Goal: Task Accomplishment & Management: Manage account settings

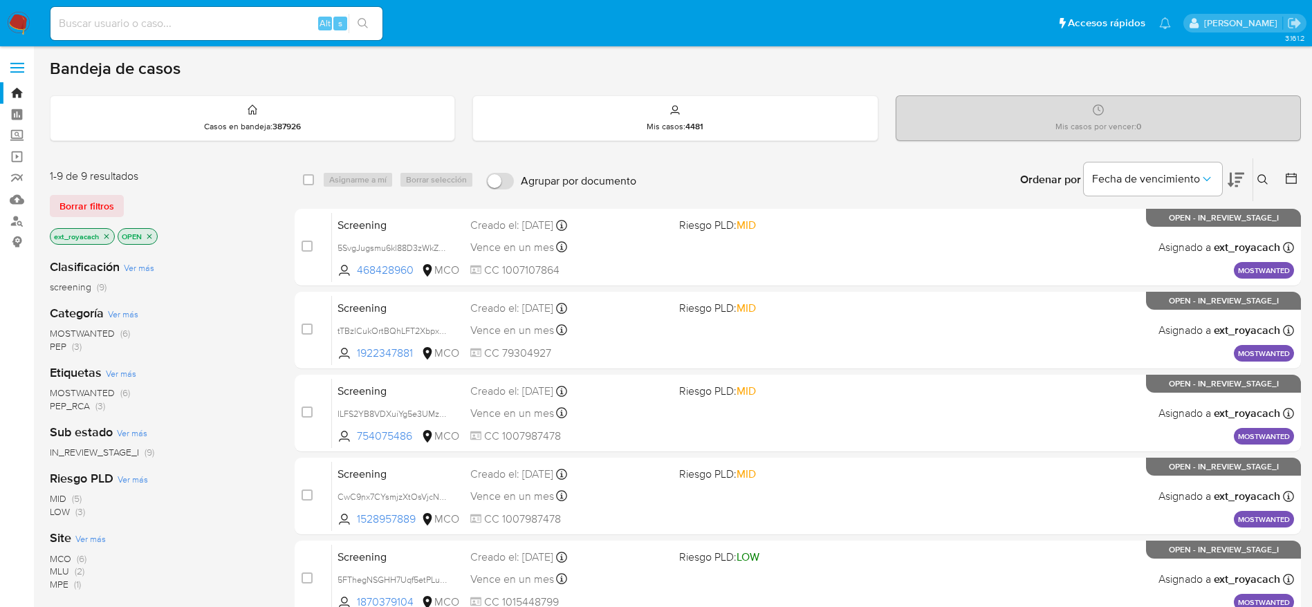
click at [76, 348] on span "(3)" at bounding box center [77, 347] width 10 height 14
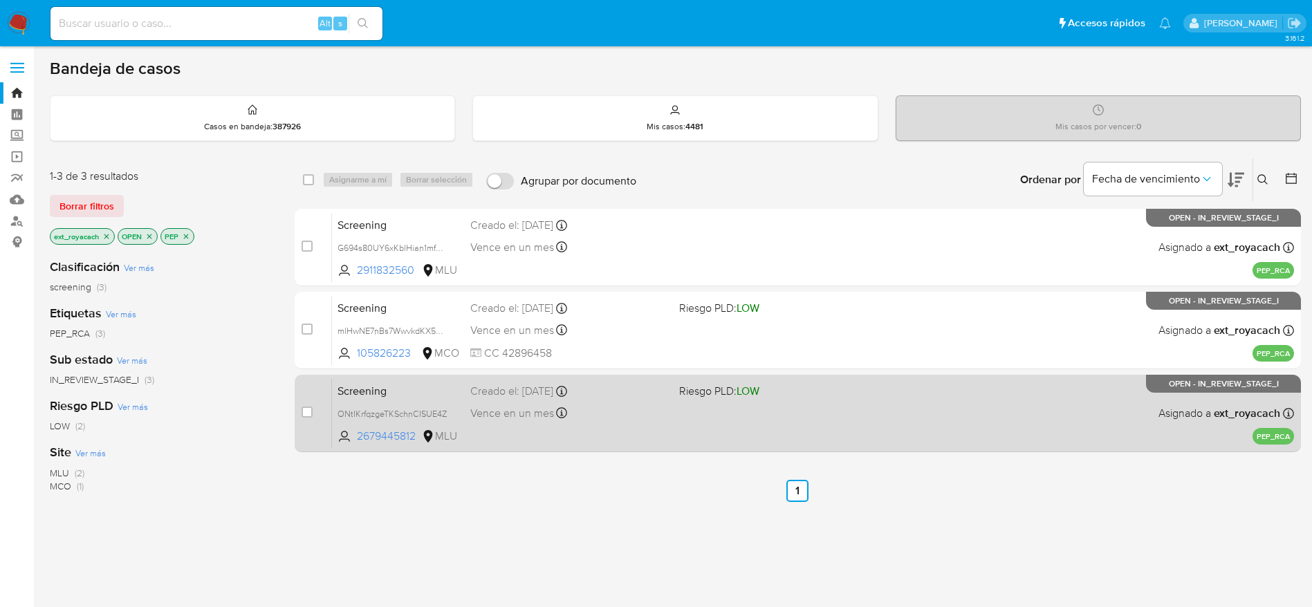
click at [522, 443] on div "Screening ONtIKrfqzgeTKSchnCISUE4Z 2679445812 MLU Riesgo PLD: LOW Creado el: 07…" at bounding box center [813, 413] width 962 height 70
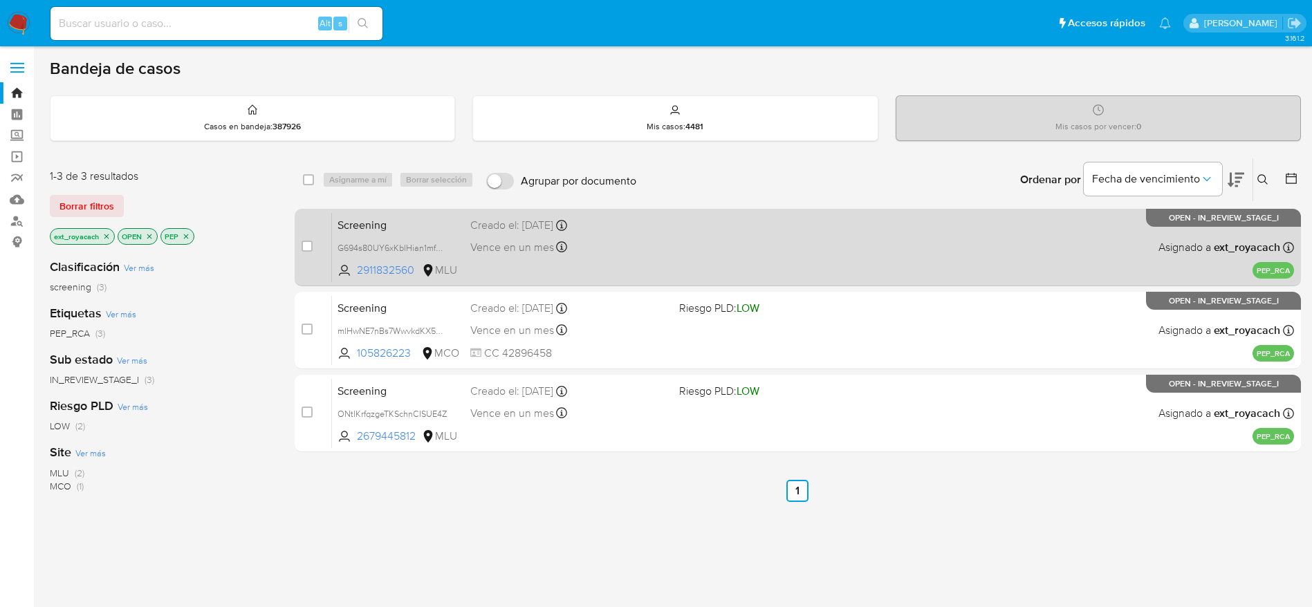
click at [542, 266] on div "Screening G694s80UY6xKblHian1mfQ0W 2911832560 MLU Creado el: 07/10/2025 Creado …" at bounding box center [813, 247] width 962 height 70
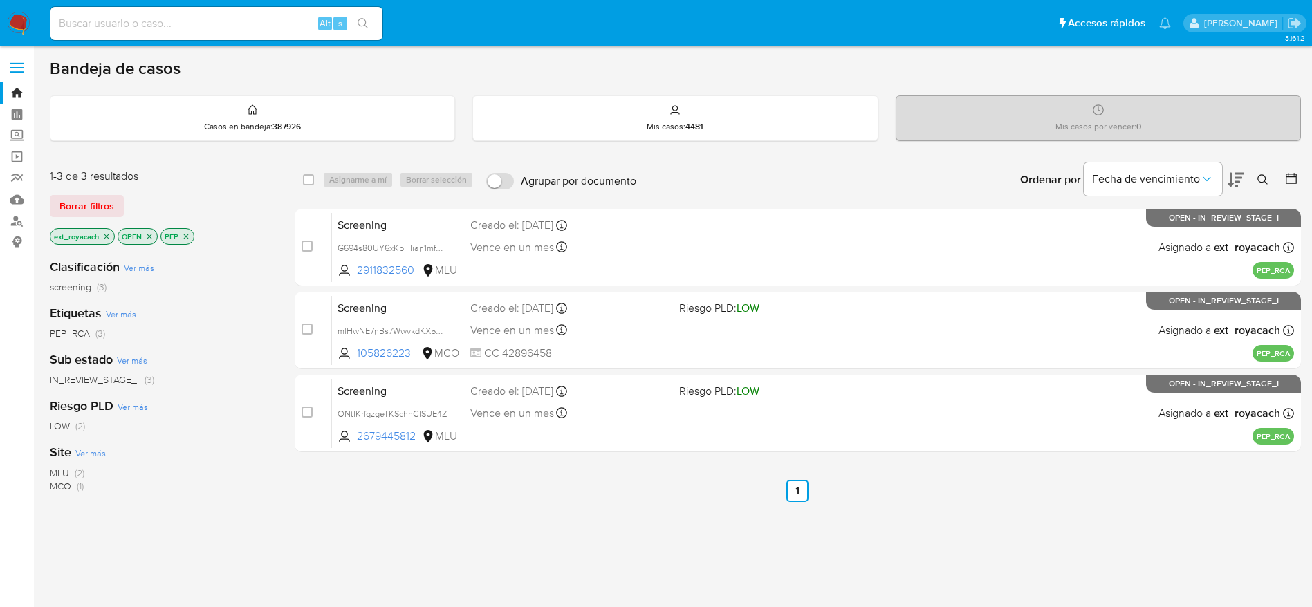
click at [12, 24] on img at bounding box center [19, 24] width 24 height 24
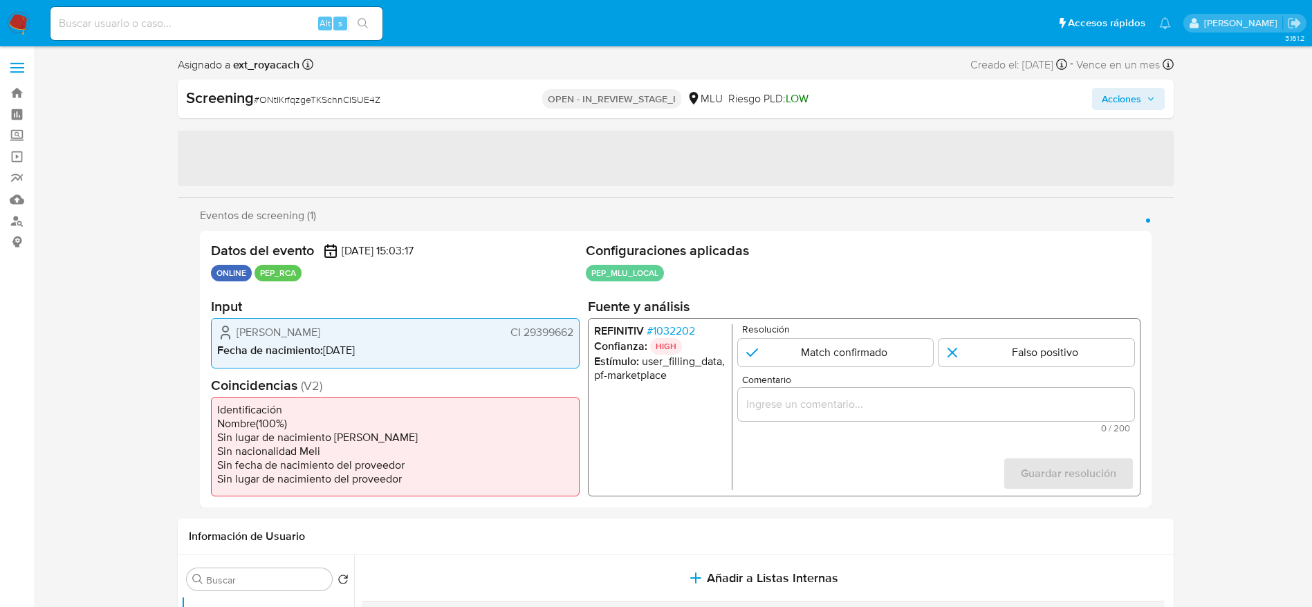
select select "10"
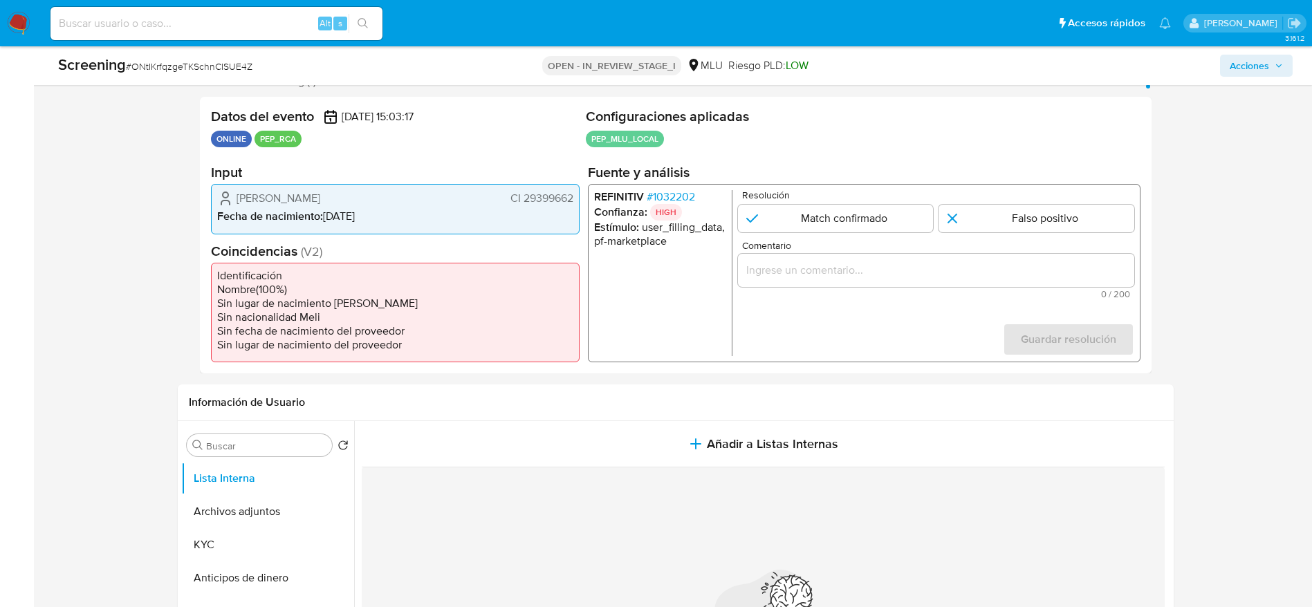
scroll to position [266, 0]
click at [664, 190] on span "# 1032202" at bounding box center [670, 195] width 48 height 14
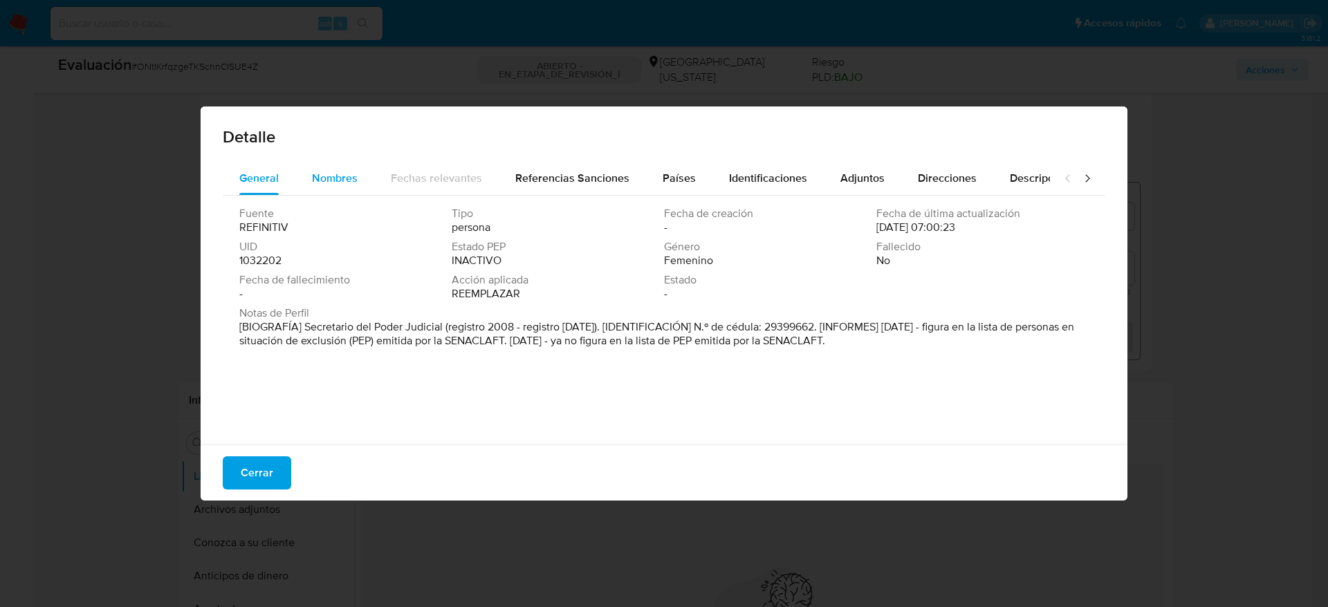
click at [328, 174] on span "Nombres" at bounding box center [335, 178] width 46 height 16
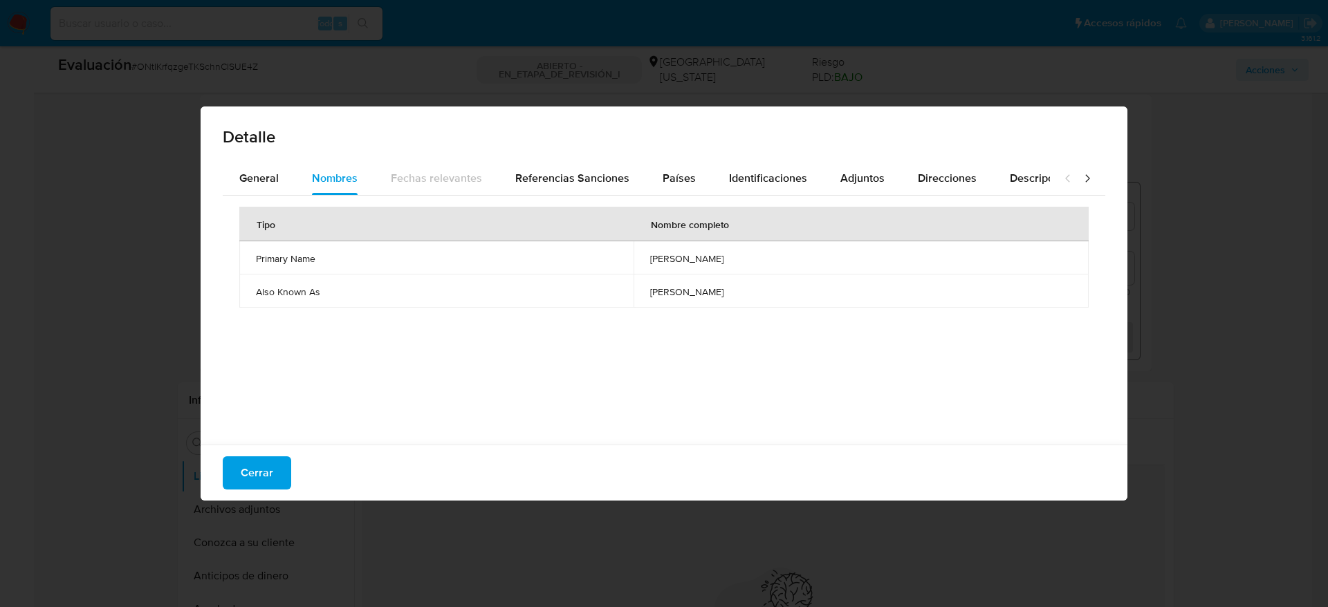
click at [669, 252] on span "danila luque rodriguez" at bounding box center [861, 258] width 422 height 12
click at [251, 477] on span "Cerrar" at bounding box center [257, 473] width 33 height 30
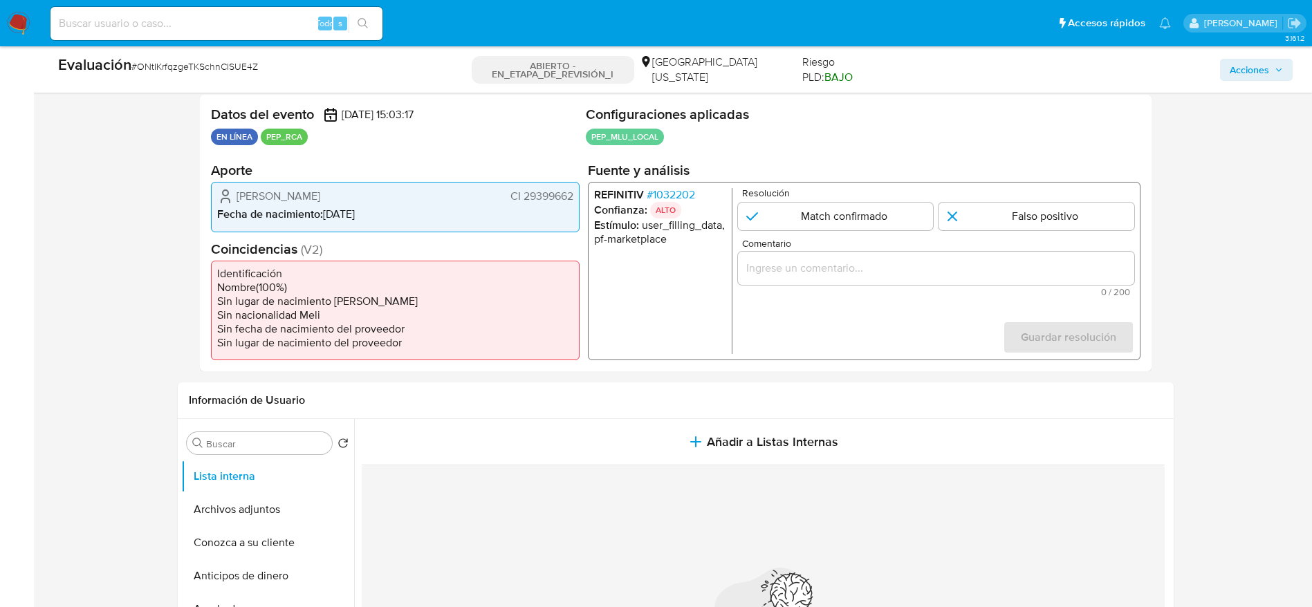
drag, startPoint x: 229, startPoint y: 204, endPoint x: 581, endPoint y: 199, distance: 352.1
click at [581, 199] on div "Datos del evento 07/10/2025 15:03:17 EN LÍNEA PEP_RCA Configuraciones aplicadas…" at bounding box center [676, 233] width 952 height 277
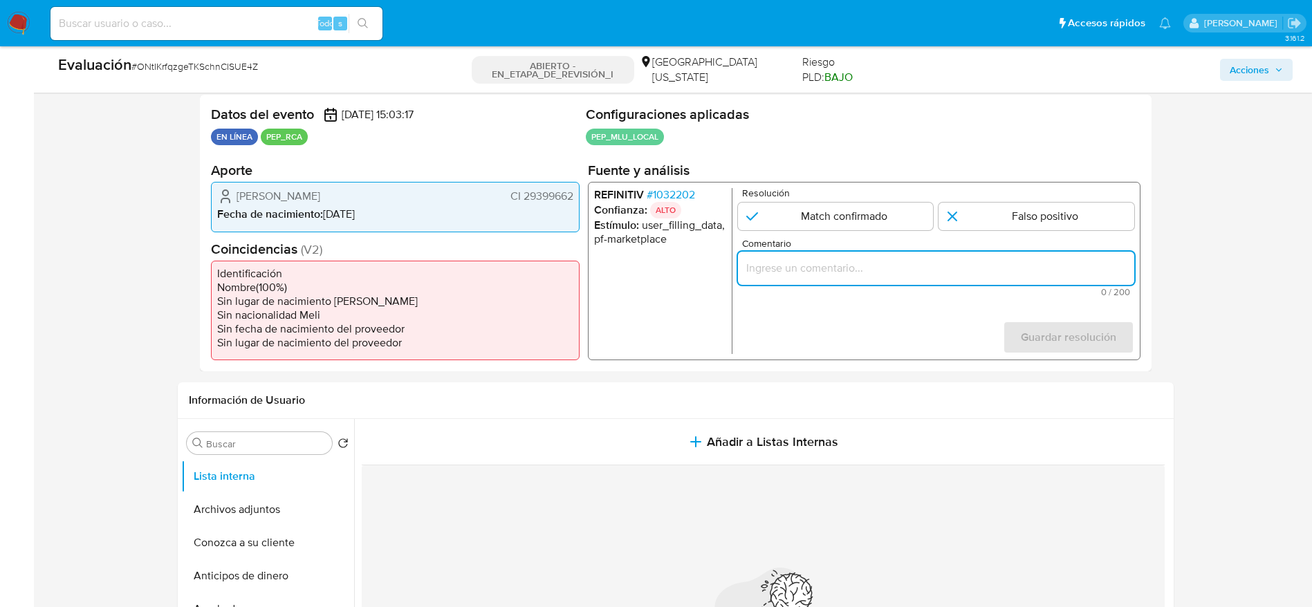
click at [820, 277] on input "Comentario" at bounding box center [935, 268] width 396 height 18
paste input "Caso generado sobre el usuario Danila Luque Rodriguez por coincidir en listas d…"
type input "Caso generado sobre el usuario Danila Luque Rodriguez por coincidir en listas d…"
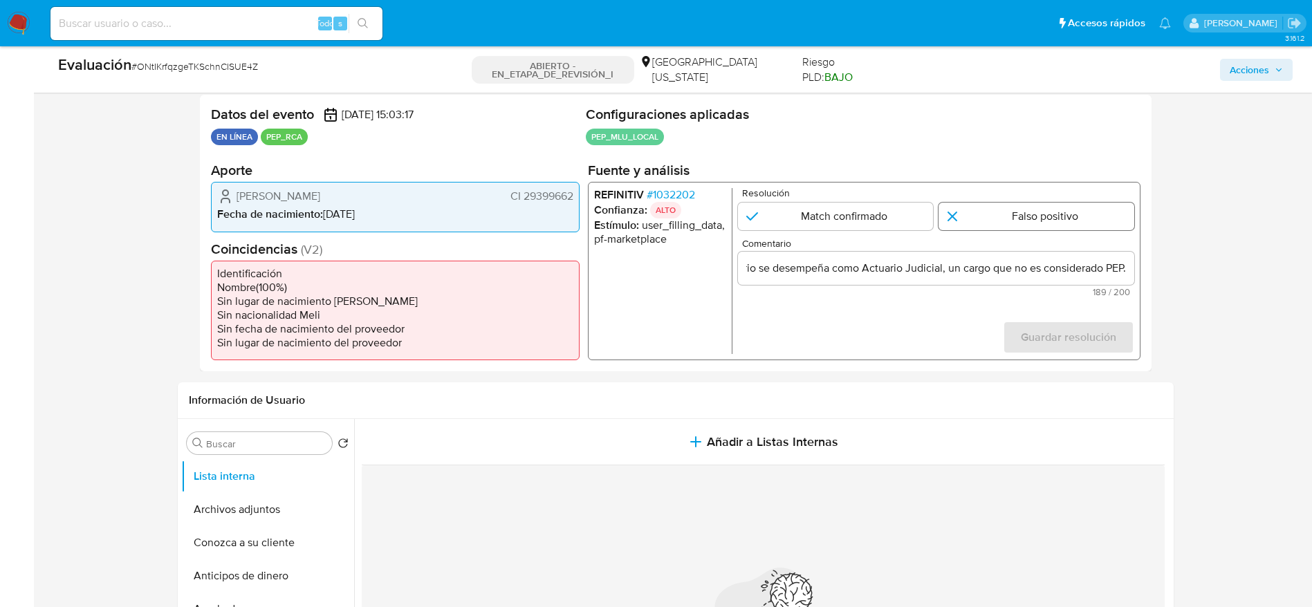
scroll to position [0, 0]
click at [991, 212] on input "1 de 1" at bounding box center [1037, 217] width 196 height 28
radio input "true"
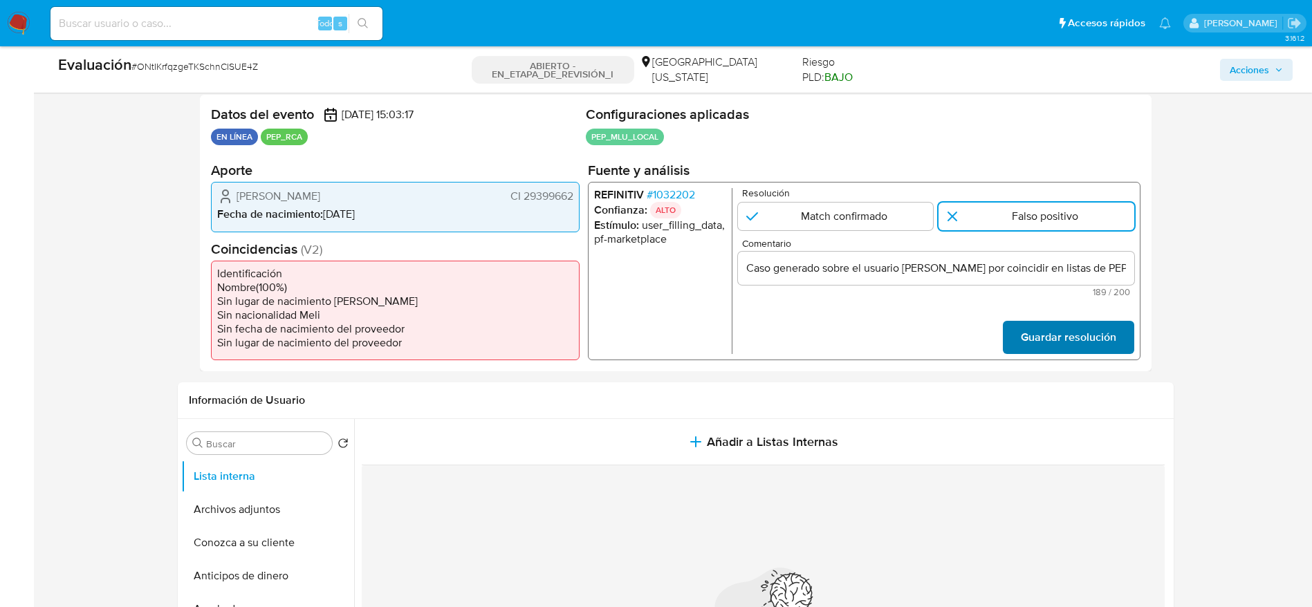
click at [1049, 330] on span "Guardar resolución" at bounding box center [1067, 337] width 95 height 30
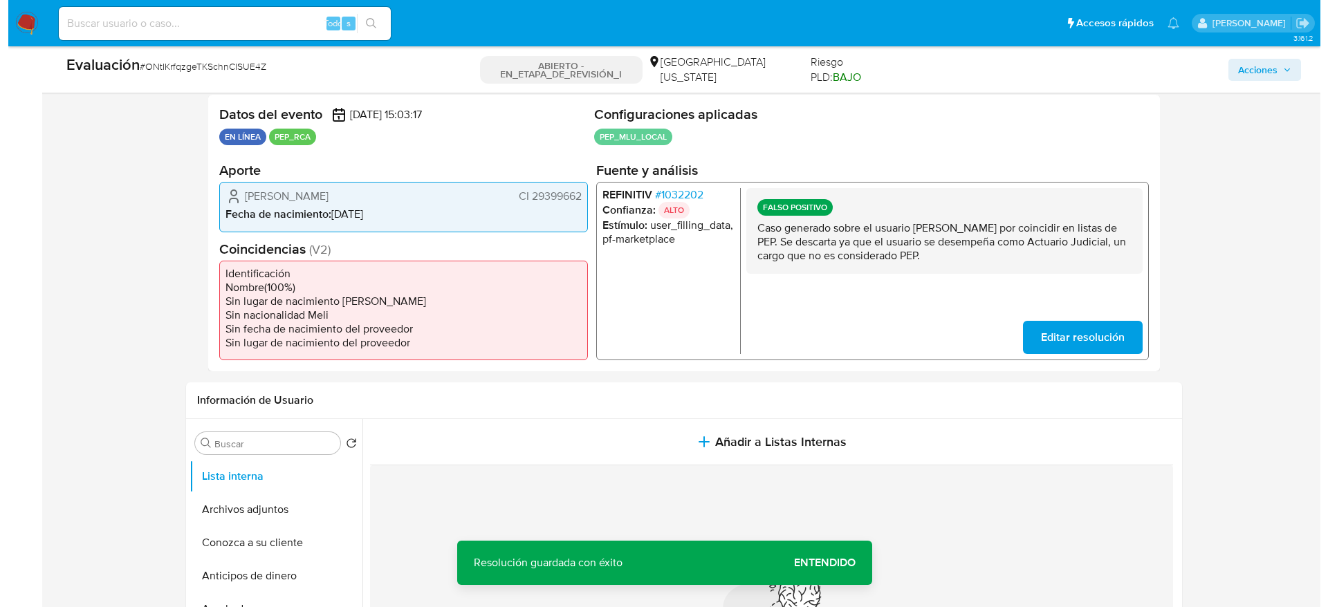
scroll to position [470, 0]
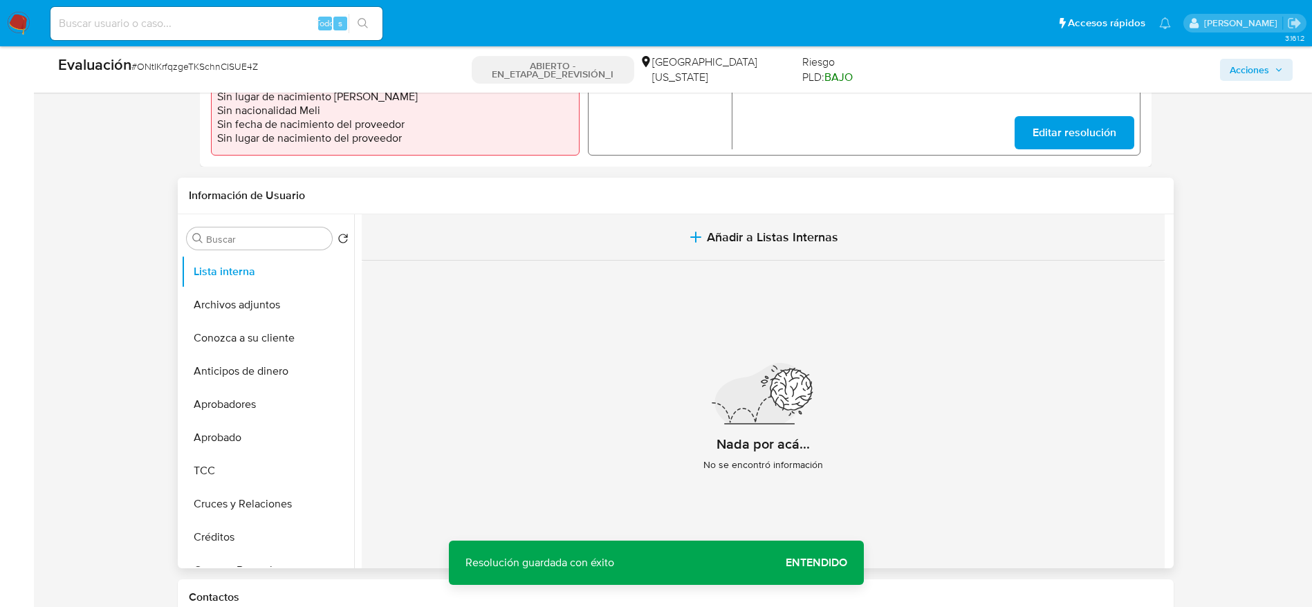
click at [628, 222] on button "Añadir a Listas Internas" at bounding box center [763, 237] width 803 height 46
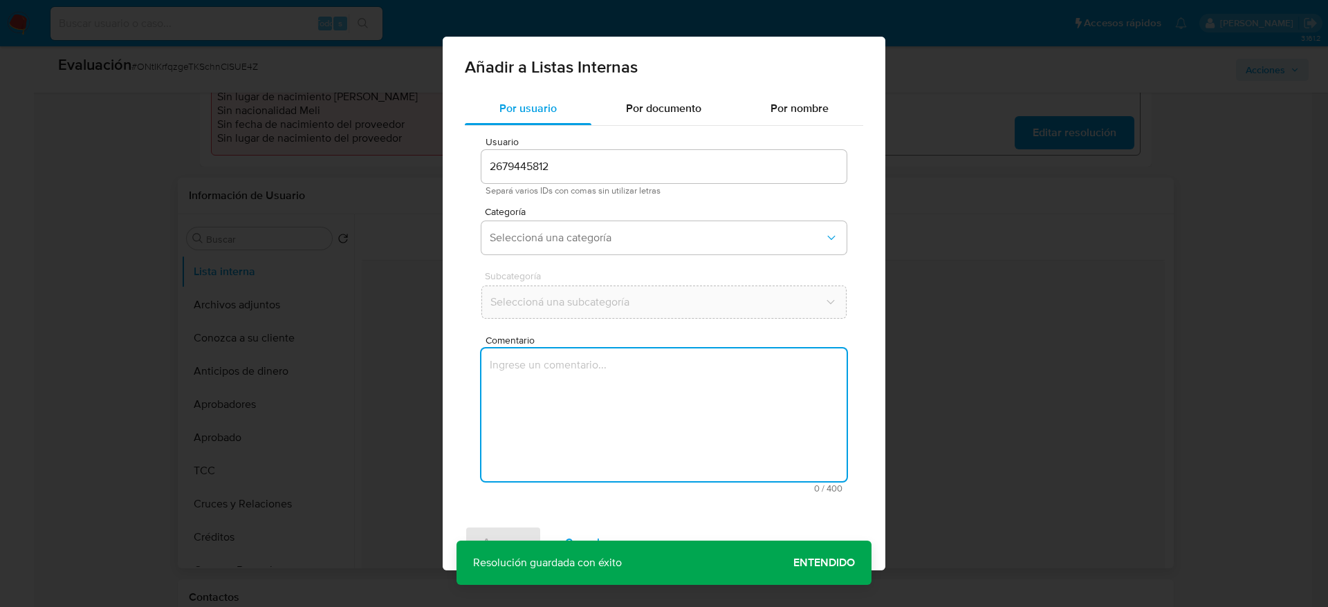
click at [627, 364] on textarea "Comentario" at bounding box center [663, 415] width 365 height 133
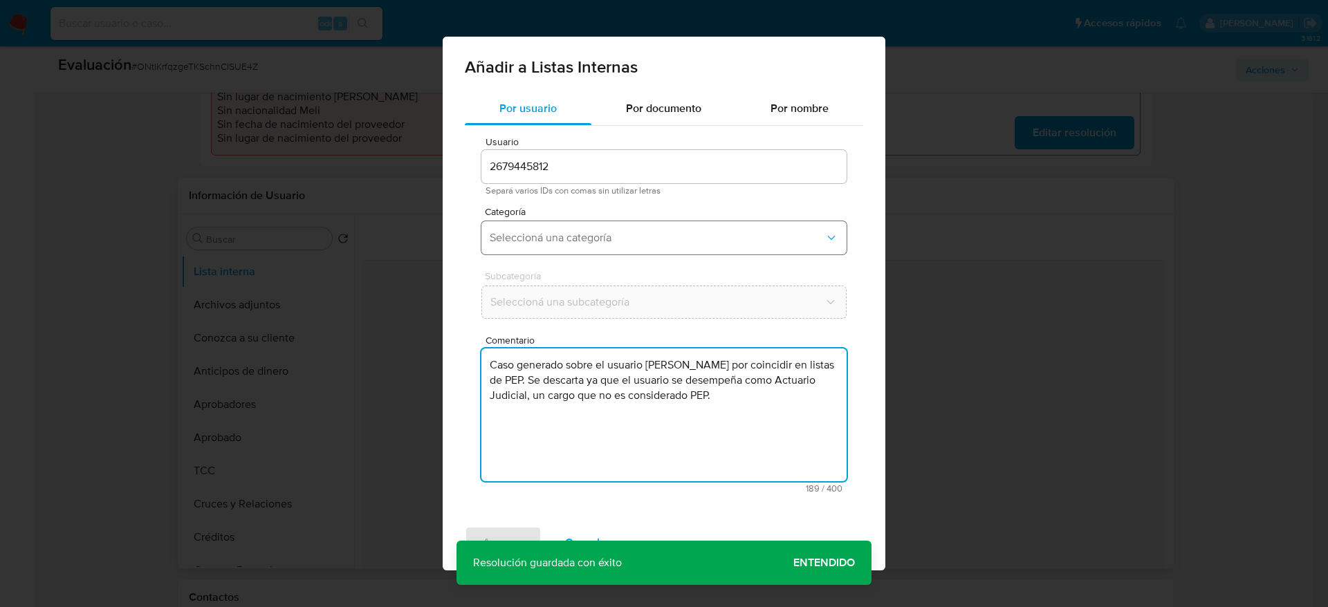
type textarea "Caso generado sobre el usuario Danila Luque Rodriguez por coincidir en listas d…"
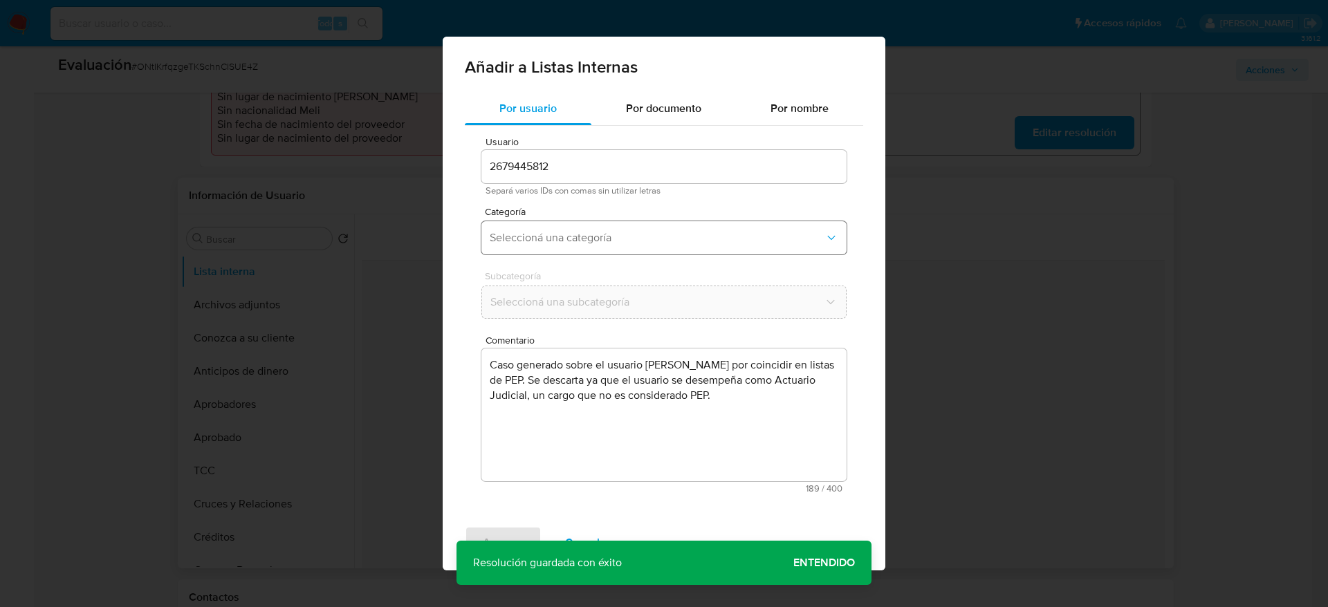
click at [663, 247] on button "Seleccioná una categoría" at bounding box center [663, 237] width 365 height 33
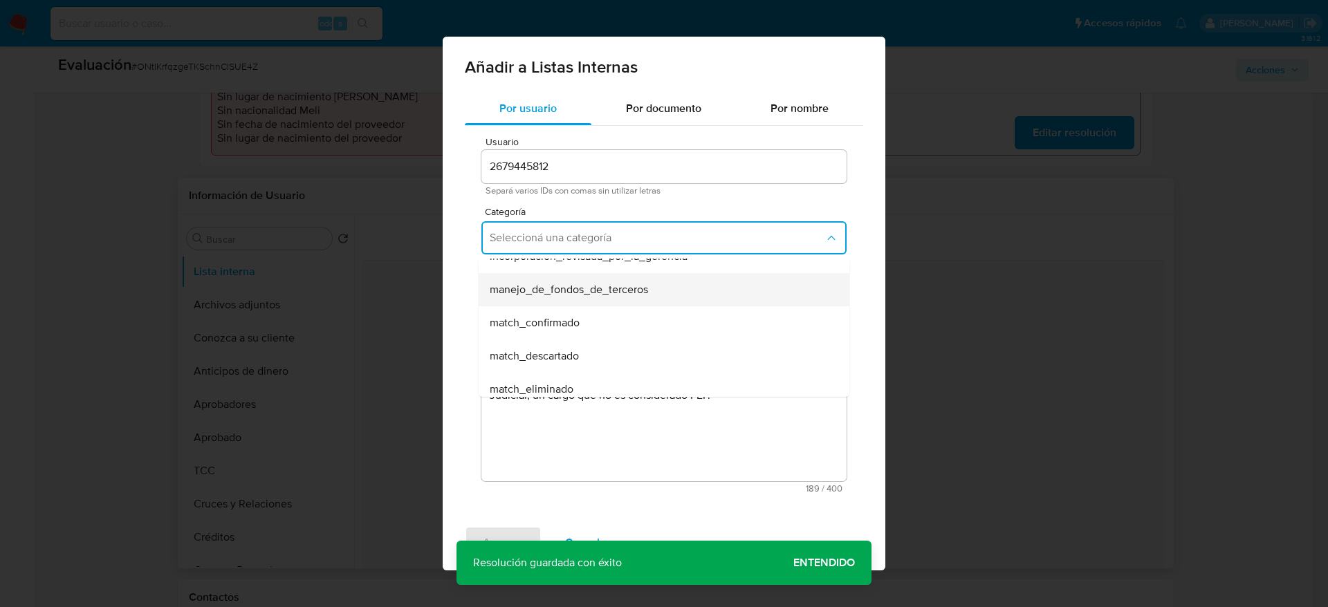
scroll to position [58, 0]
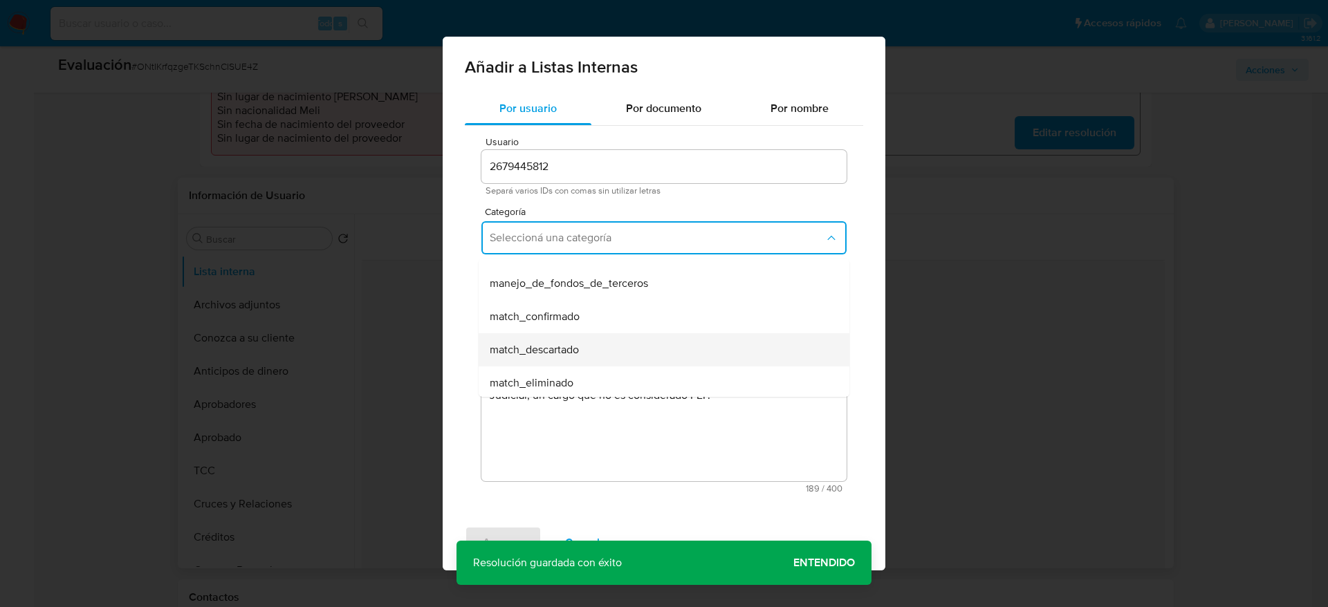
click at [638, 351] on div "match_descartado" at bounding box center [660, 349] width 340 height 33
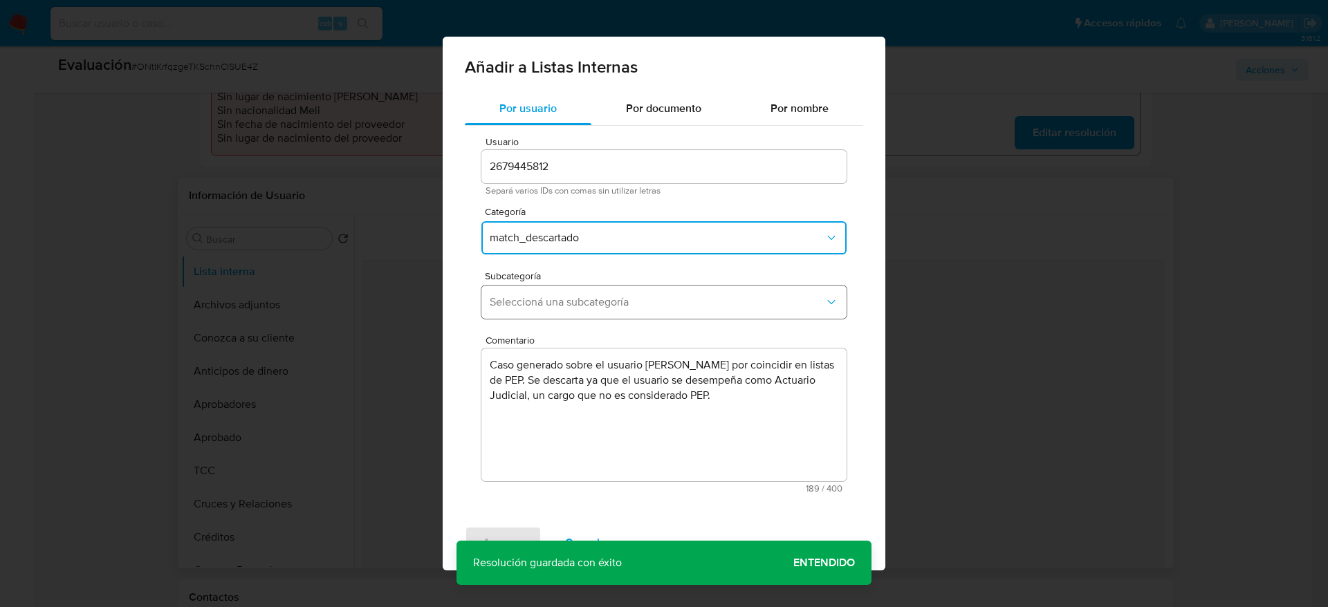
click at [710, 293] on button "Seleccioná una subcategoría" at bounding box center [663, 302] width 365 height 33
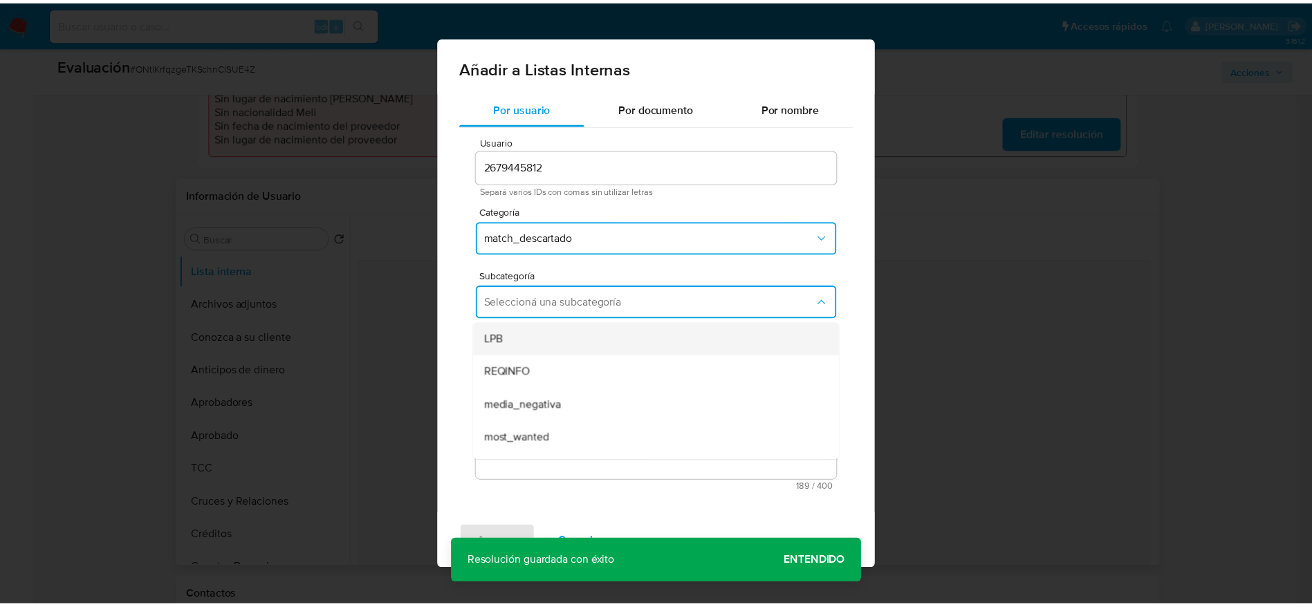
scroll to position [94, 0]
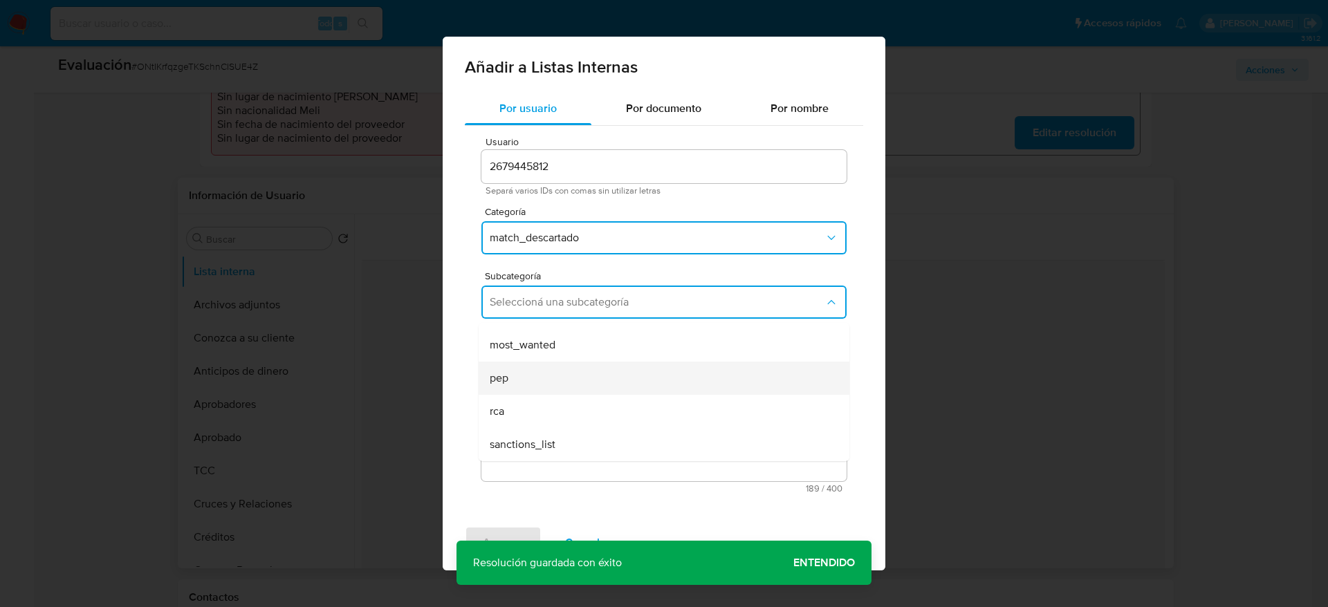
click at [542, 376] on div "pep" at bounding box center [660, 378] width 340 height 33
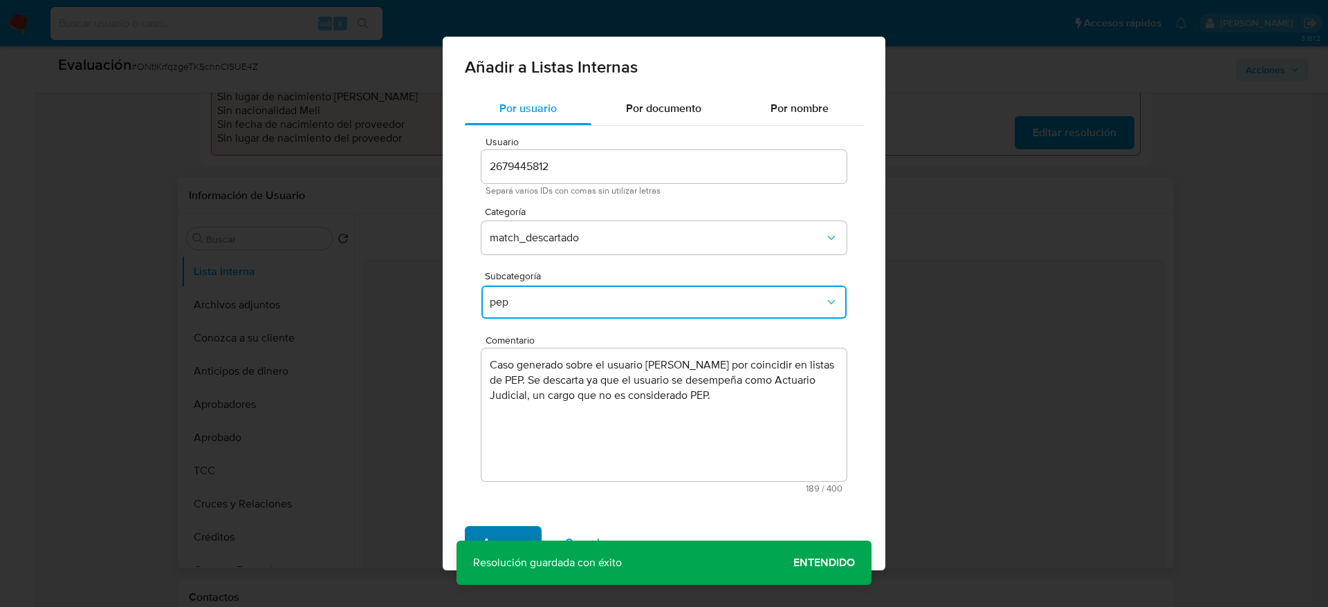
click at [517, 533] on span "Agregar" at bounding box center [503, 543] width 41 height 30
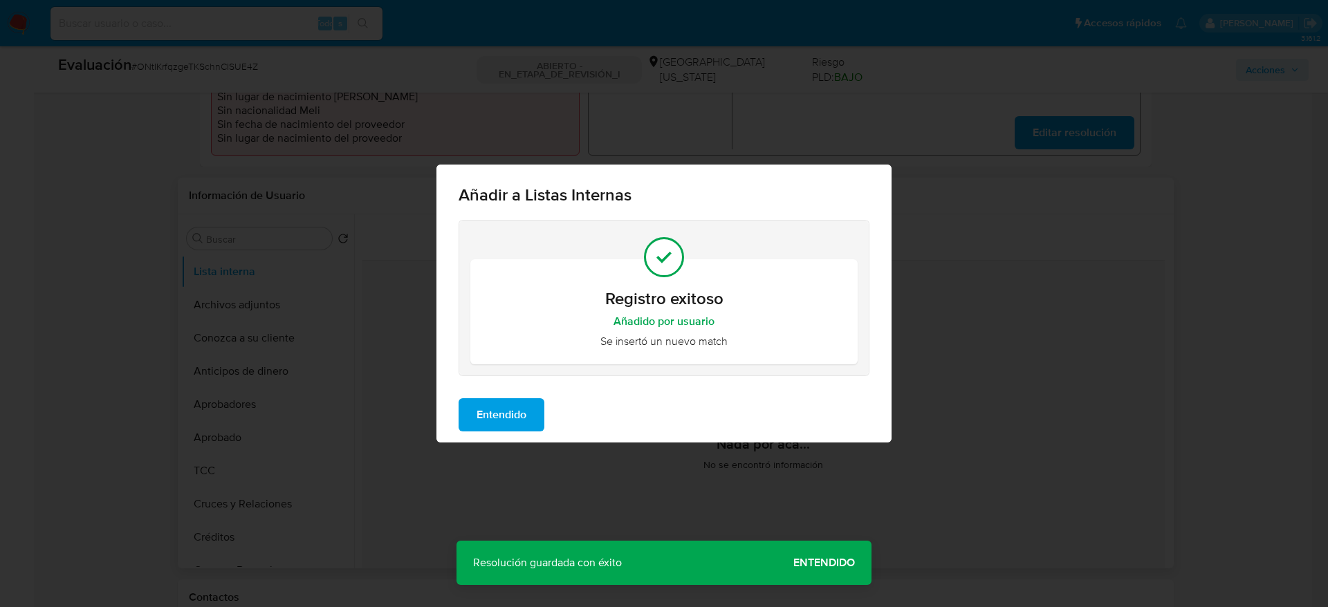
click at [512, 421] on span "Entendido" at bounding box center [502, 415] width 50 height 30
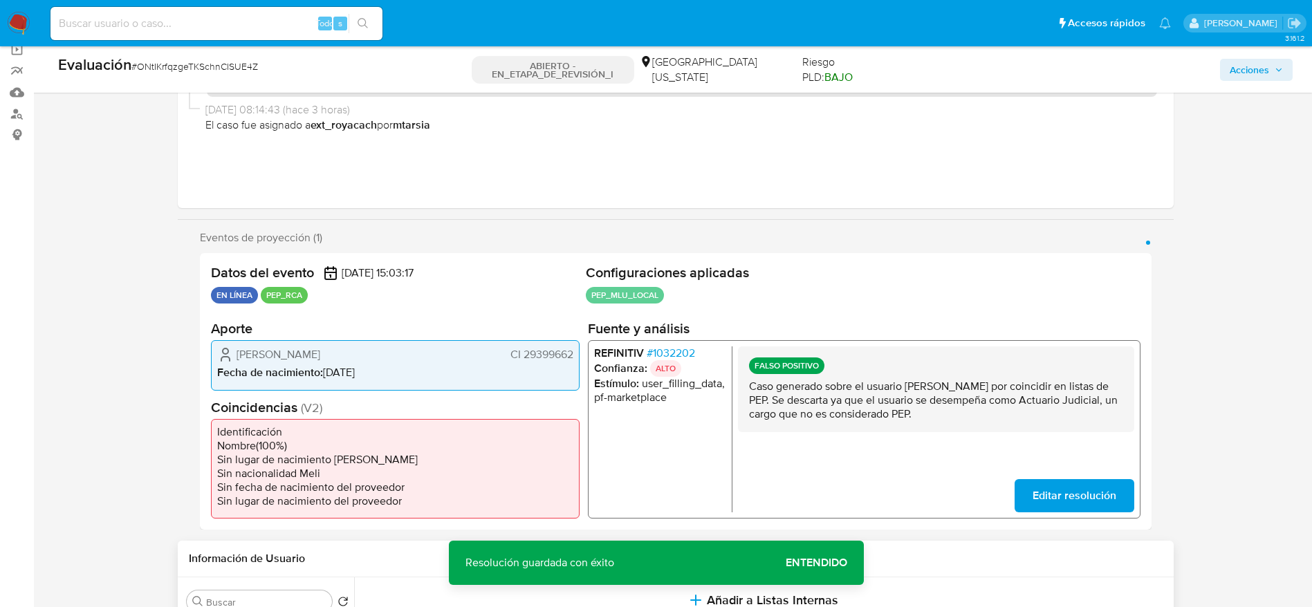
scroll to position [105, 0]
click at [1293, 66] on div "Evaluación # ONtIKrfqzgeTKSchnCISUE4Z ABIERTO - EN_ETAPA_DE_REVISIÓN_I Universi…" at bounding box center [675, 69] width 1251 height 46
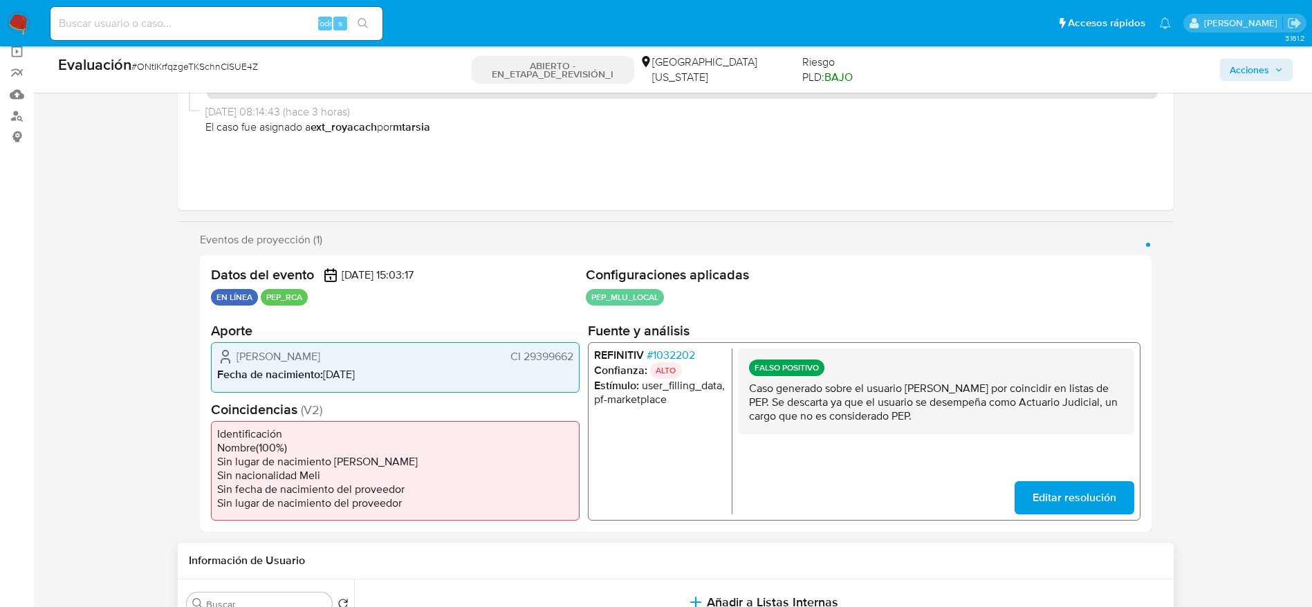
click at [1289, 64] on button "Acciones" at bounding box center [1256, 70] width 73 height 22
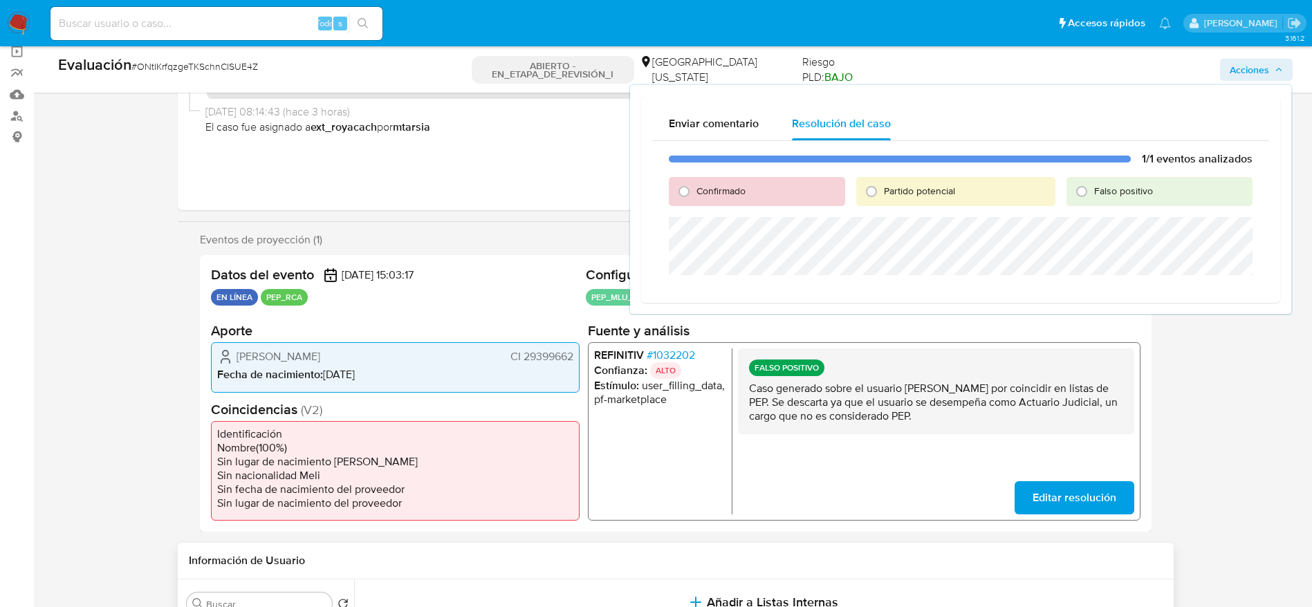
click at [1114, 188] on font "Falso positivo" at bounding box center [1123, 191] width 59 height 14
click at [1093, 188] on input "Falso positivo" at bounding box center [1082, 192] width 22 height 22
radio input "true"
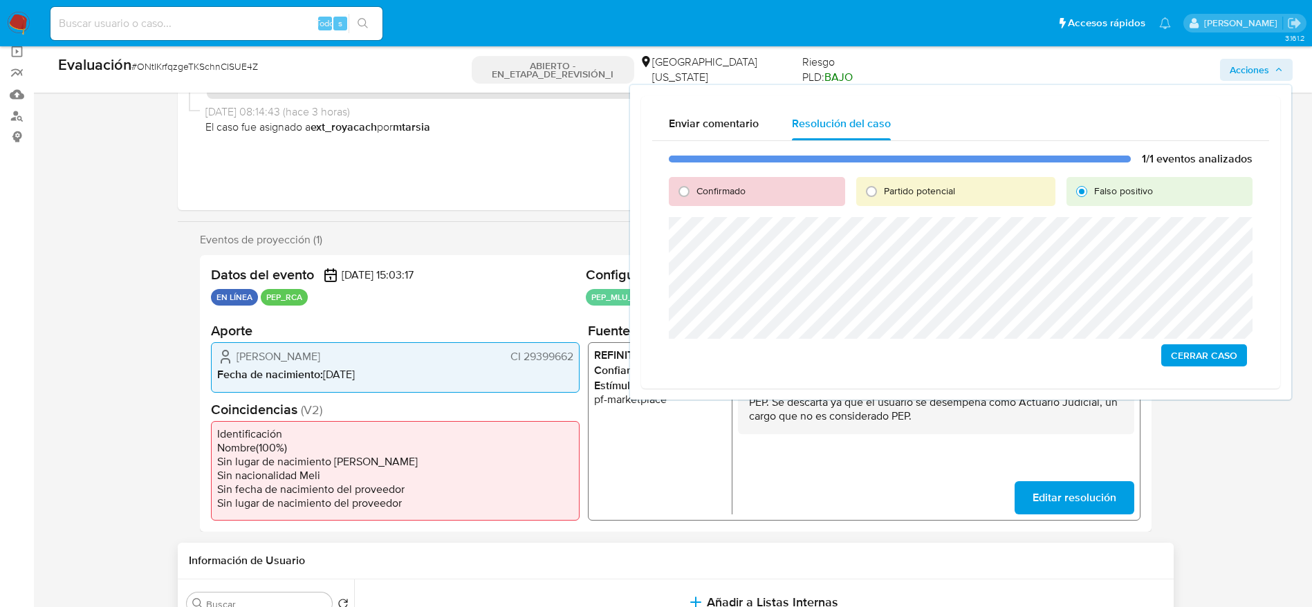
click at [1199, 360] on span "Cerrar Caso" at bounding box center [1204, 355] width 66 height 19
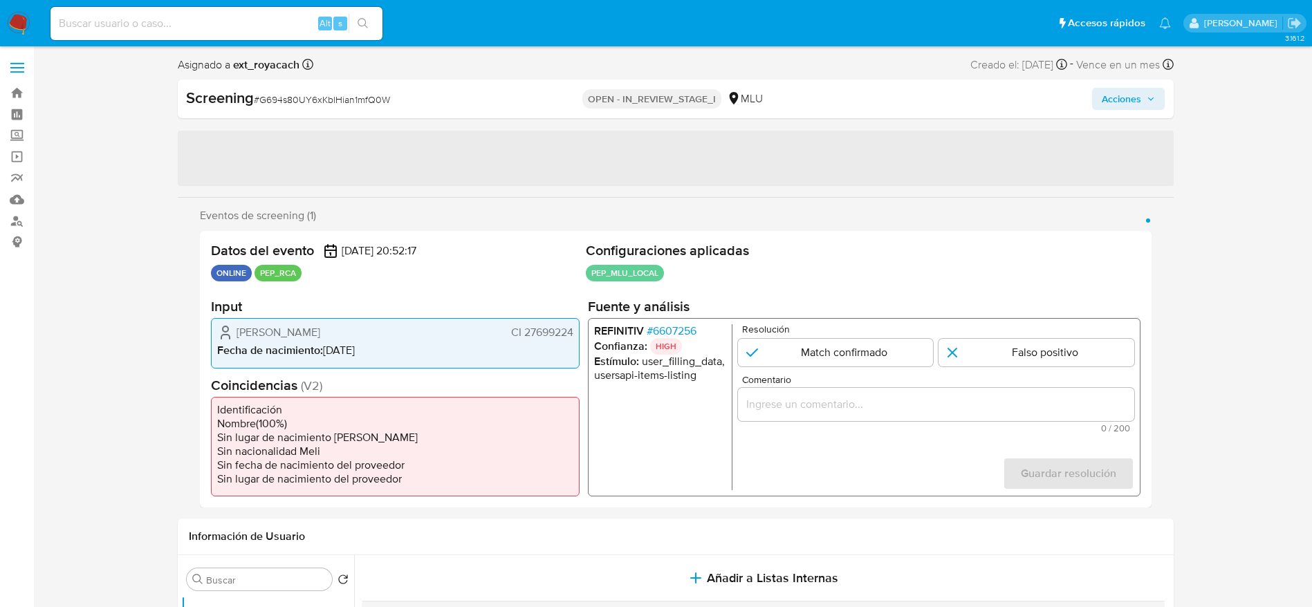
select select "10"
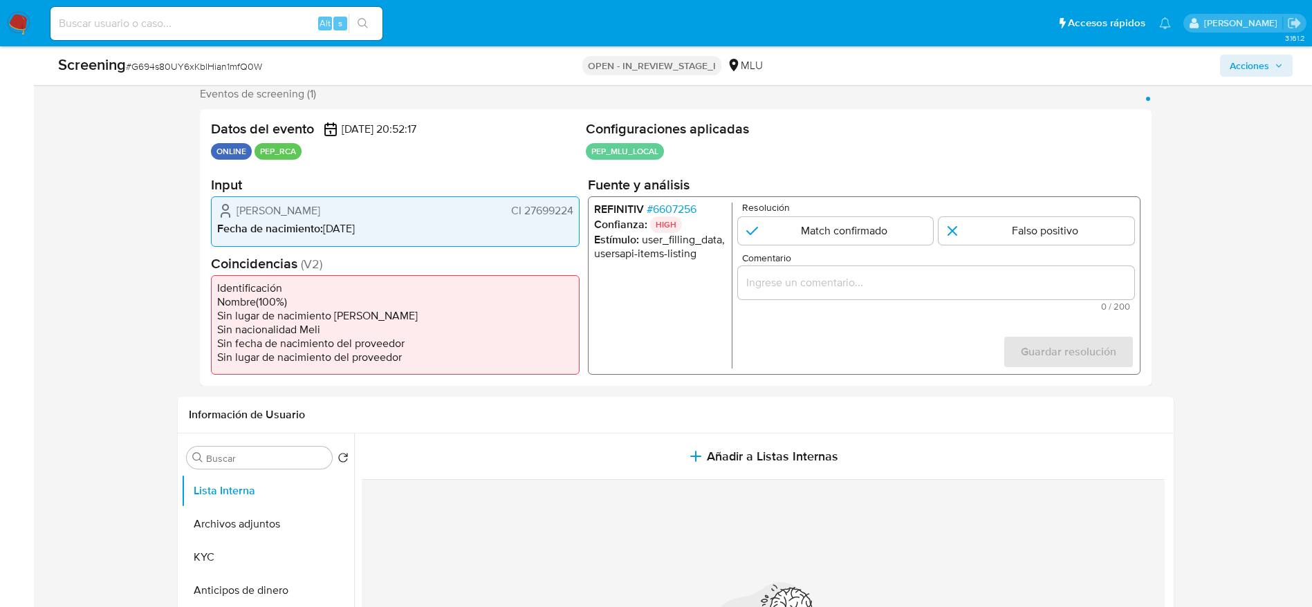
scroll to position [275, 0]
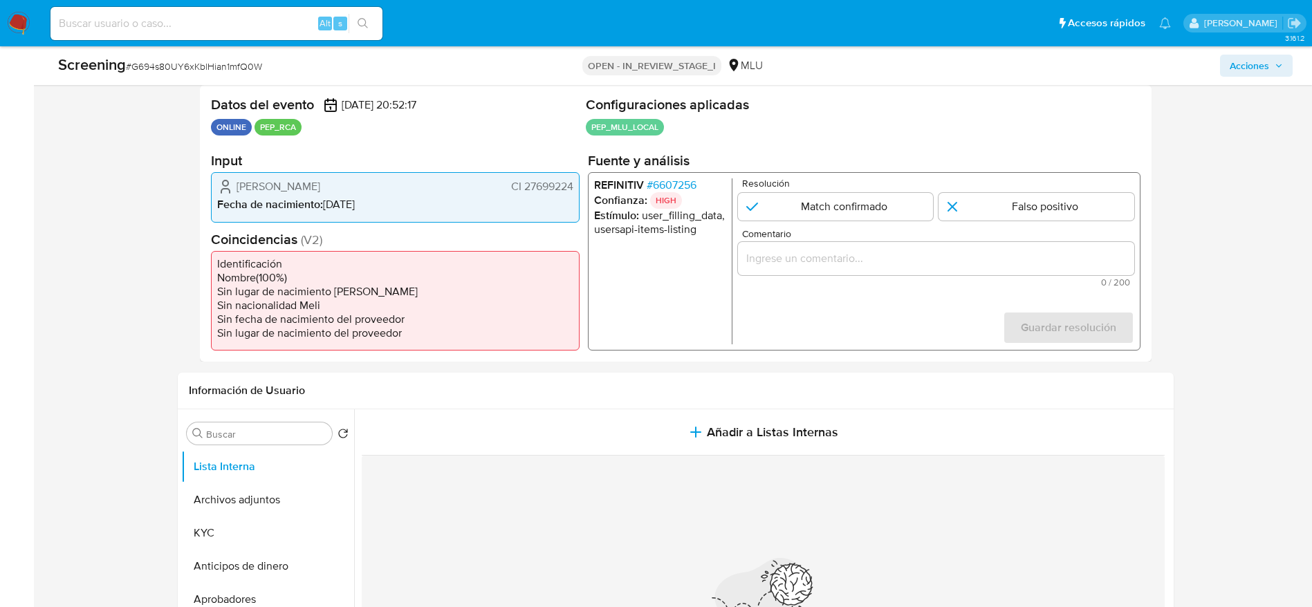
click at [679, 191] on span "# 6607256" at bounding box center [671, 185] width 50 height 14
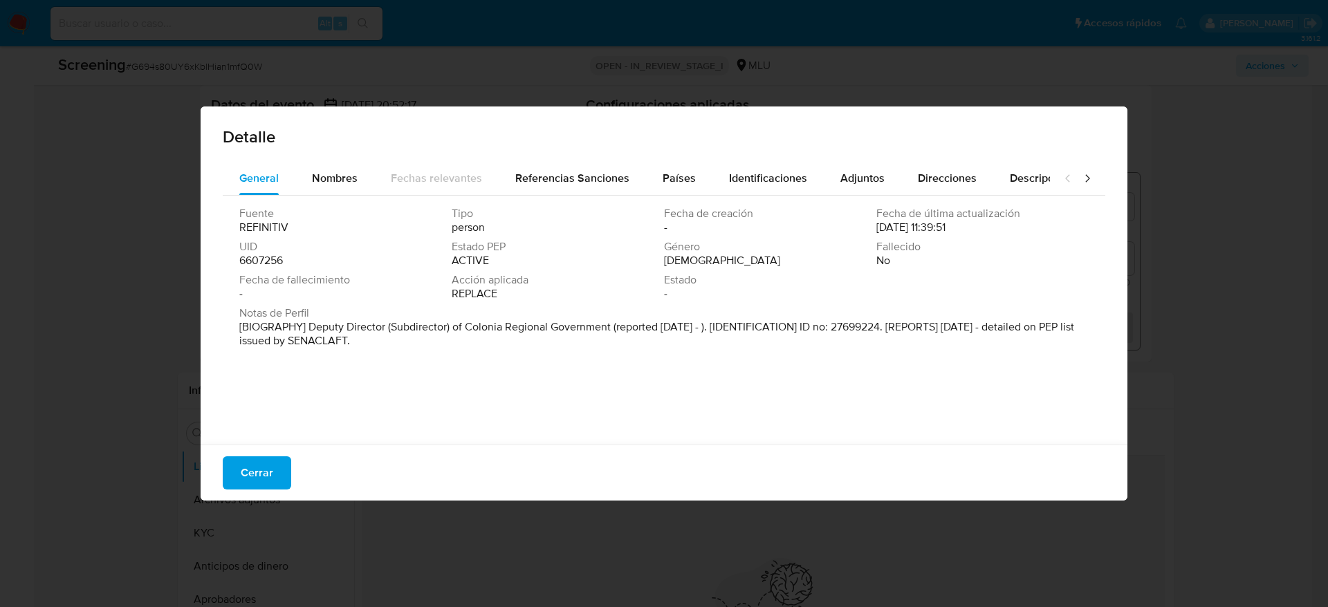
click at [453, 358] on div "Fuente REFINITIV Tipo person Fecha de creación - Fecha de última actualización …" at bounding box center [664, 317] width 883 height 242
click at [269, 475] on span "Cerrar" at bounding box center [257, 473] width 33 height 30
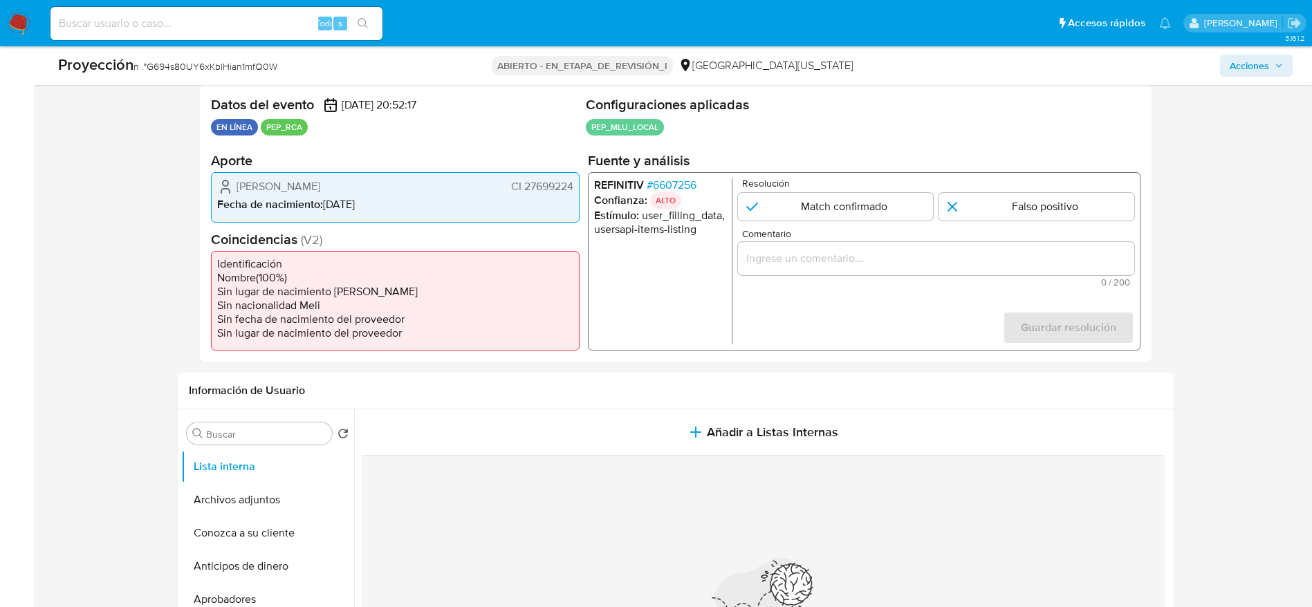
click at [320, 181] on span "Fernando Antolin Colman Cuevas" at bounding box center [279, 187] width 84 height 14
click at [227, 72] on font "G694s80UY6xKblHian1mfQ0W" at bounding box center [212, 66] width 131 height 14
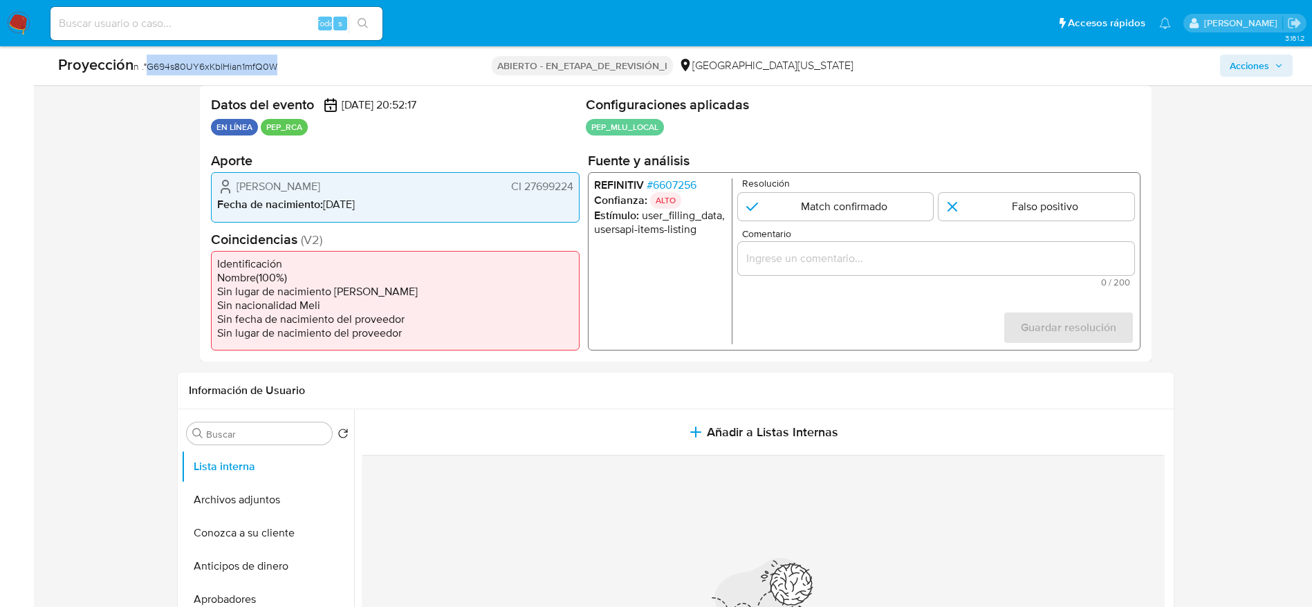
copy font "G694s80UY6xKblHian1mfQ0W"
drag, startPoint x: 238, startPoint y: 185, endPoint x: 582, endPoint y: 187, distance: 343.8
click at [582, 187] on div "Datos del evento 07/10/2025 20:52:17 EN LÍNEA PEP_RCA Configuraciones aplicadas…" at bounding box center [676, 223] width 952 height 277
click at [692, 192] on font "6607256" at bounding box center [674, 185] width 44 height 16
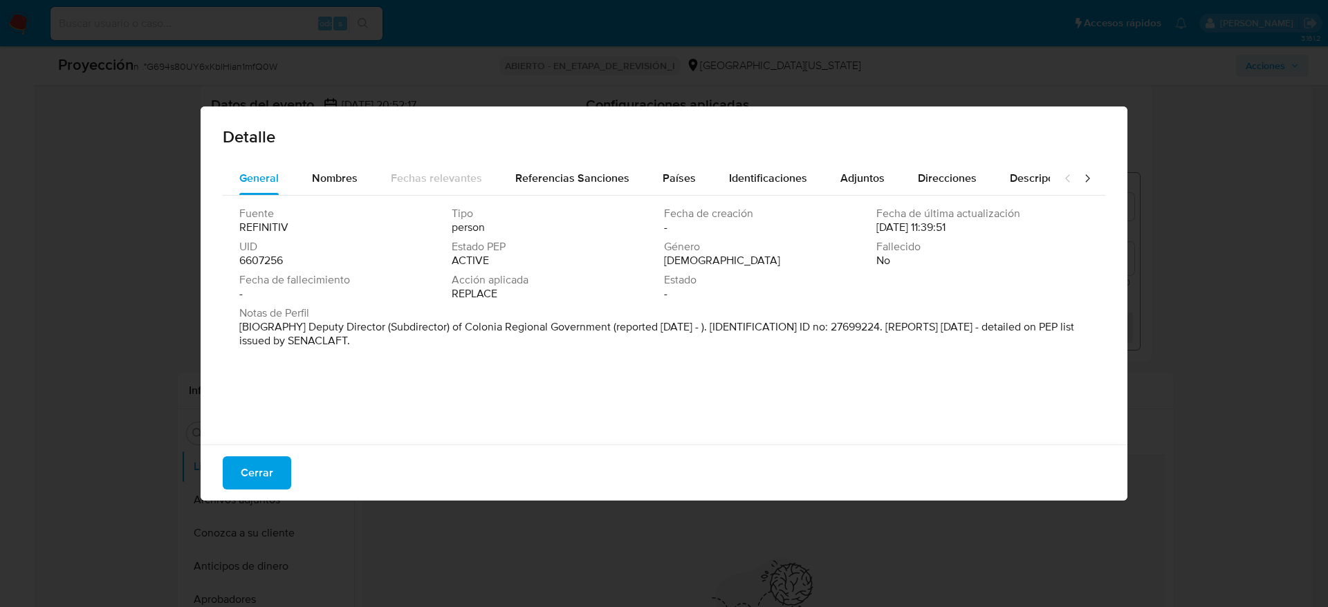
drag, startPoint x: 313, startPoint y: 325, endPoint x: 709, endPoint y: 325, distance: 396.3
click at [709, 325] on p "[BIOGRAPHY] Deputy Director (Subdirector) of Colonia Regional Government (repor…" at bounding box center [662, 334] width 847 height 28
click at [266, 460] on font "Cerrar" at bounding box center [257, 473] width 33 height 33
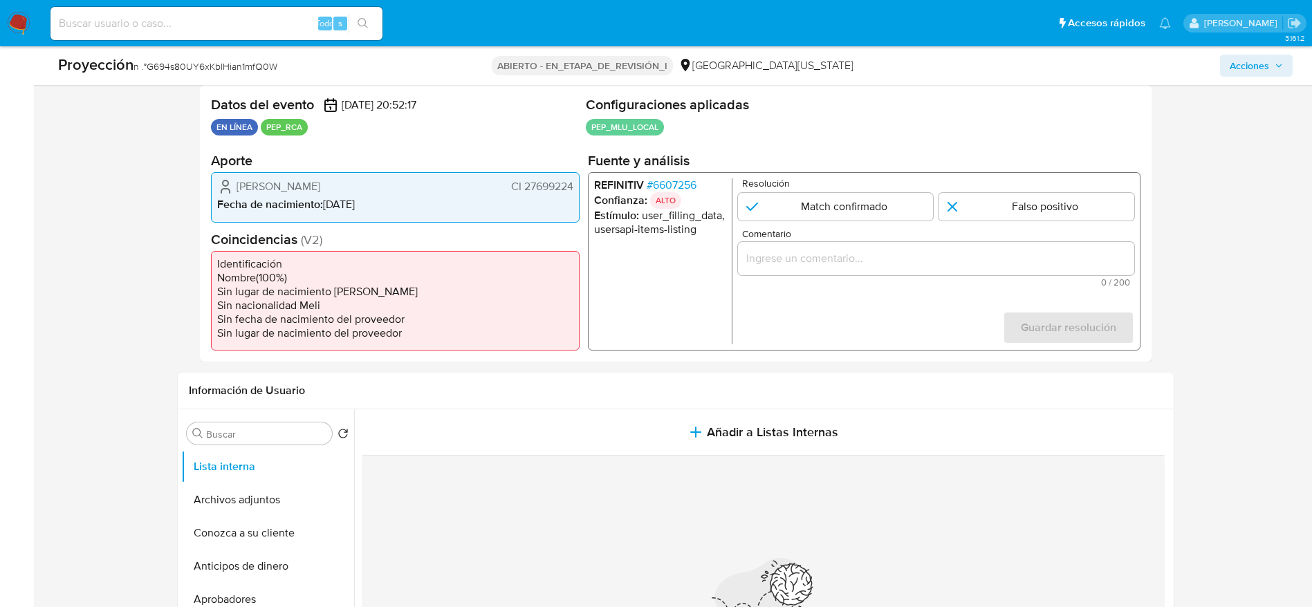
click at [548, 190] on font "CI 27699224" at bounding box center [541, 186] width 62 height 16
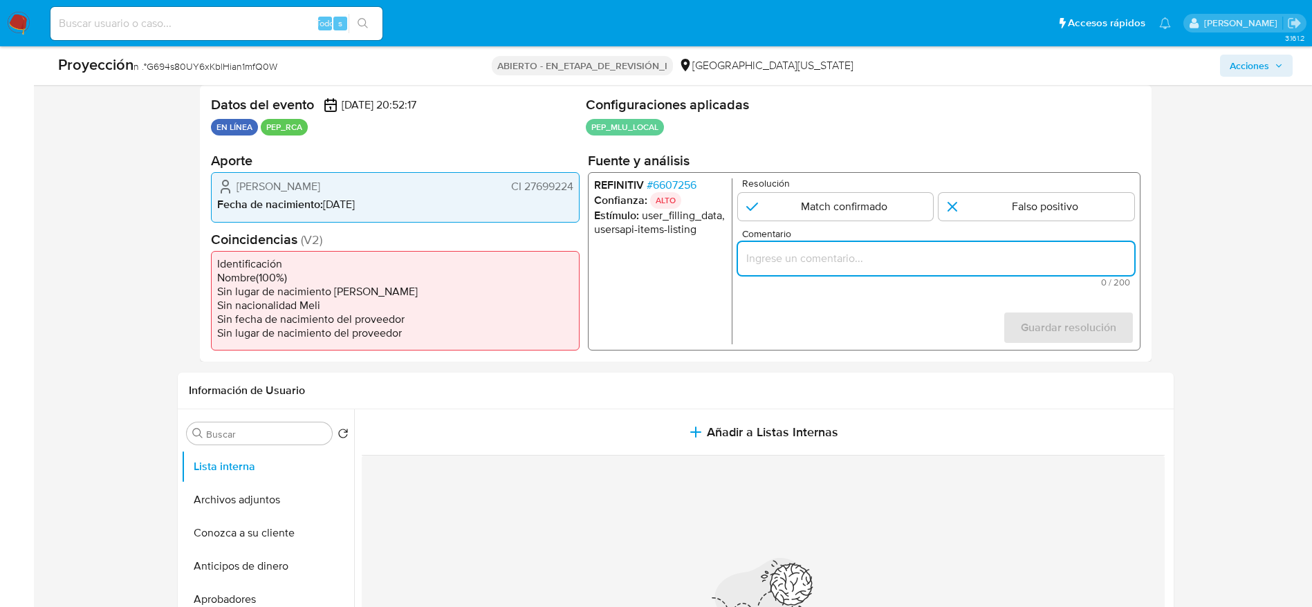
click at [809, 250] on input "Comentario" at bounding box center [935, 259] width 396 height 18
paste input "Usuario [PERSON_NAME]. El titular de la cuenta se desempeña como Subdirector de…"
type input "Usuario [PERSON_NAME]. El titular de la cuenta se desempeña como Subdirector de…"
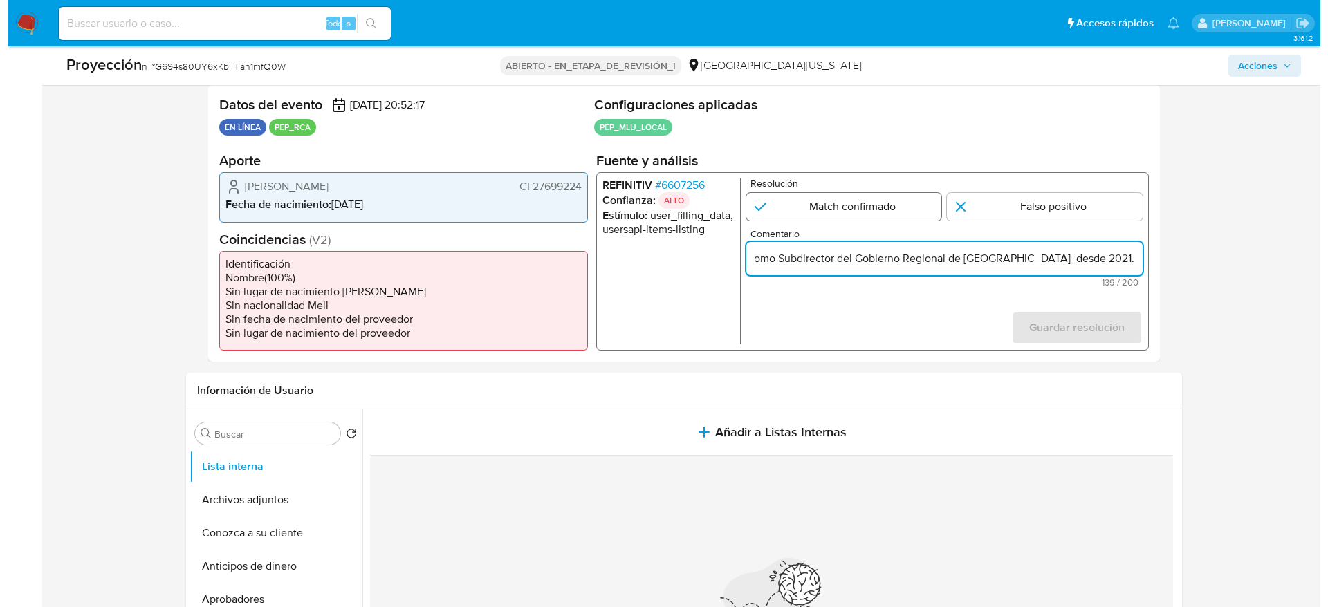
scroll to position [0, 0]
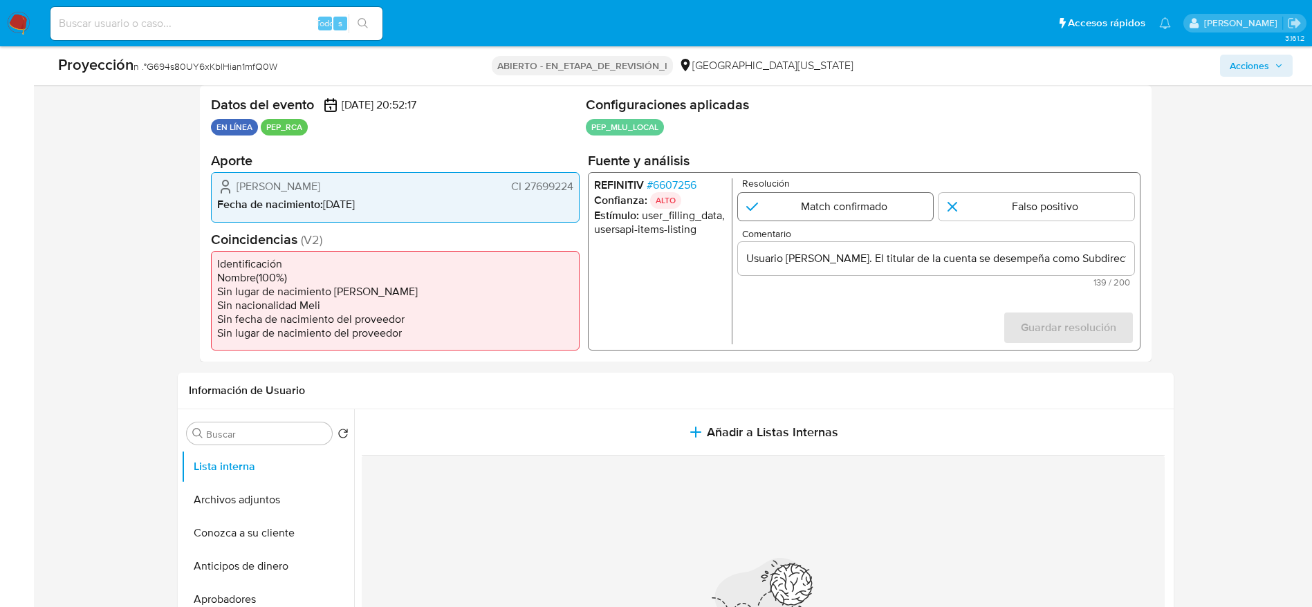
click at [899, 214] on input "1 de 1" at bounding box center [835, 207] width 196 height 28
radio input "true"
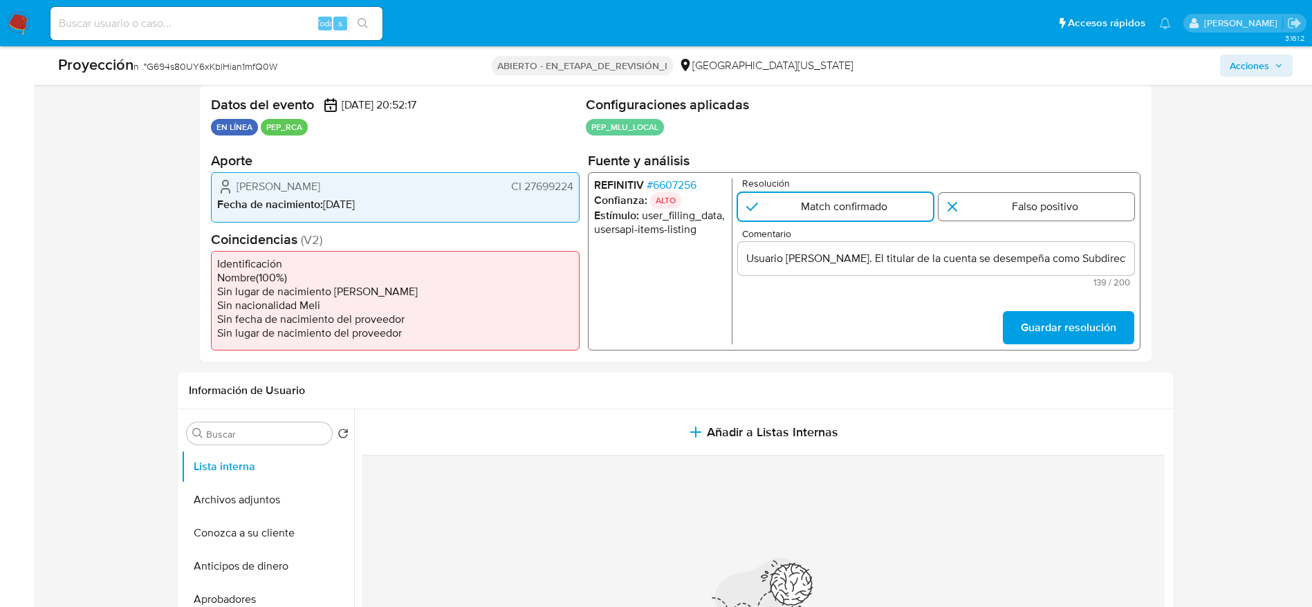
click at [989, 204] on input "1 de 1" at bounding box center [1037, 207] width 196 height 28
radio input "true"
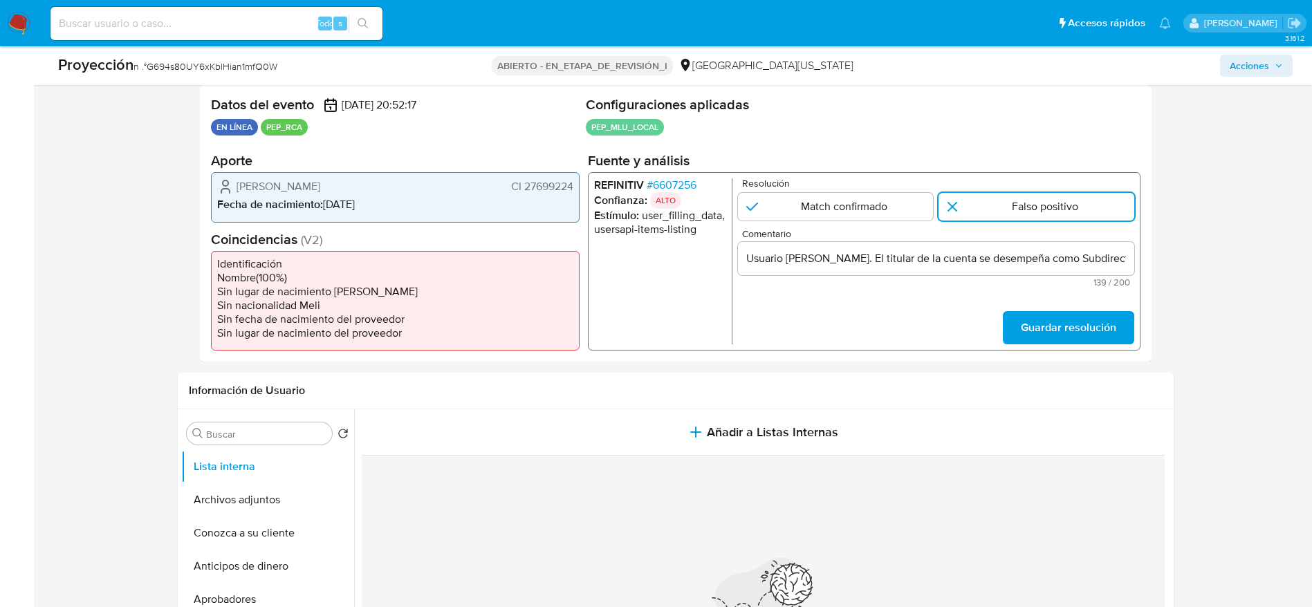
click at [905, 187] on p "Resolución" at bounding box center [937, 183] width 392 height 10
click at [882, 202] on input "1 de 1" at bounding box center [835, 207] width 196 height 28
radio input "true"
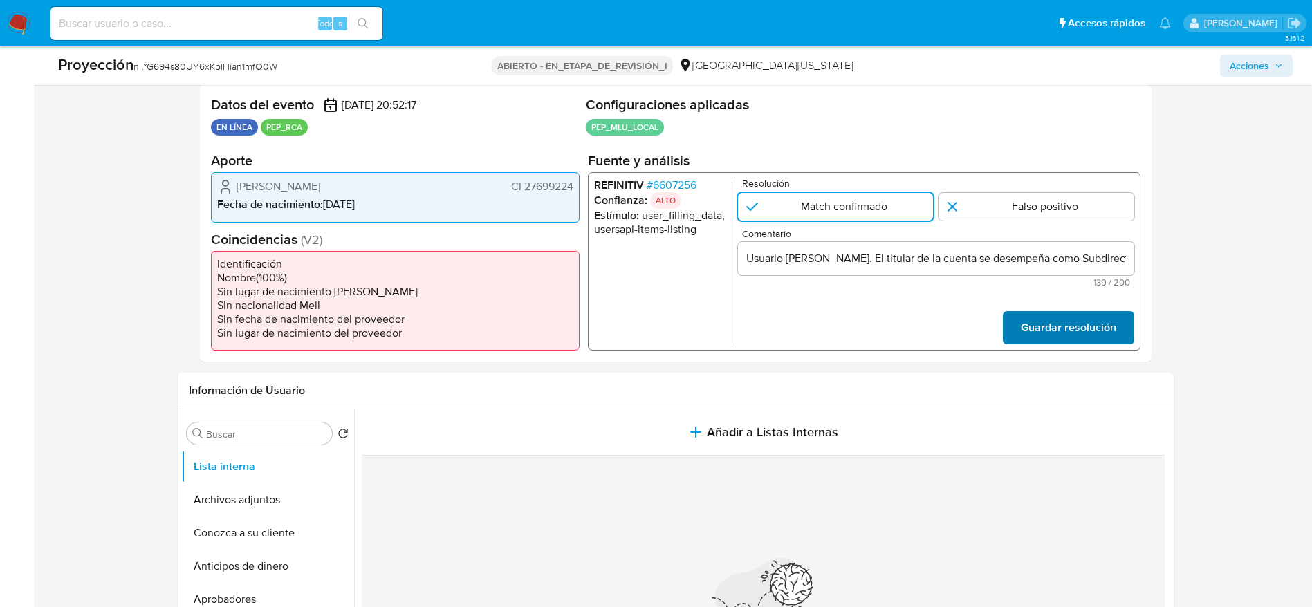
click at [1109, 340] on span "Guardar resolución" at bounding box center [1067, 328] width 95 height 30
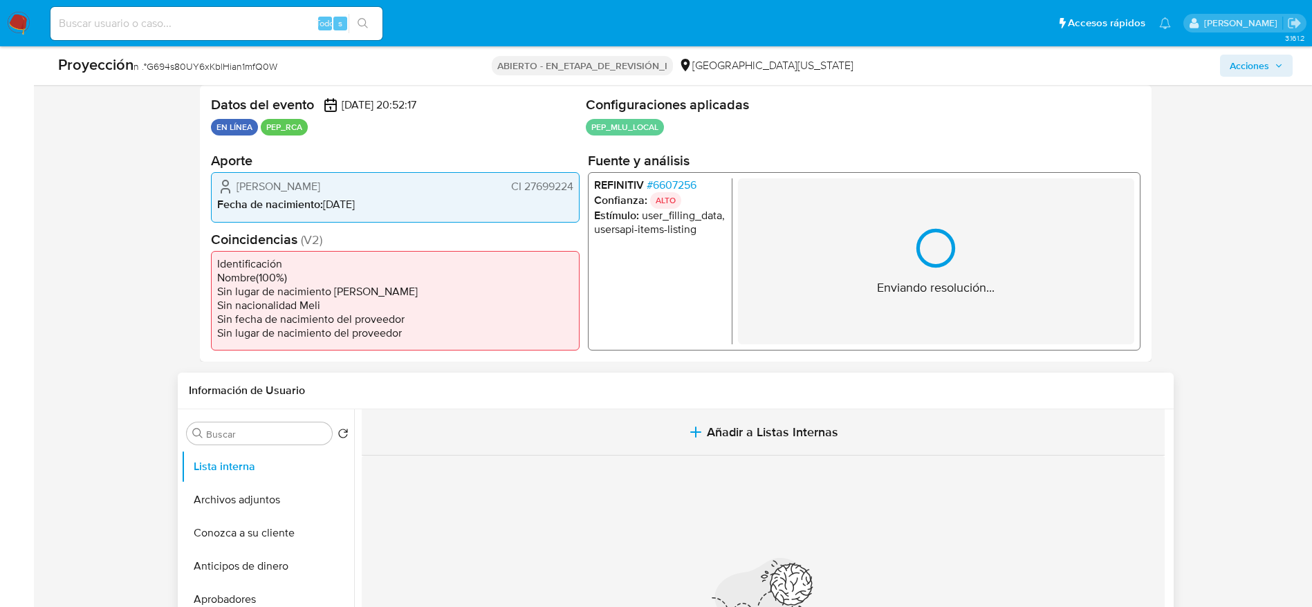
click at [730, 440] on span "Añadir a Listas Internas" at bounding box center [772, 432] width 131 height 15
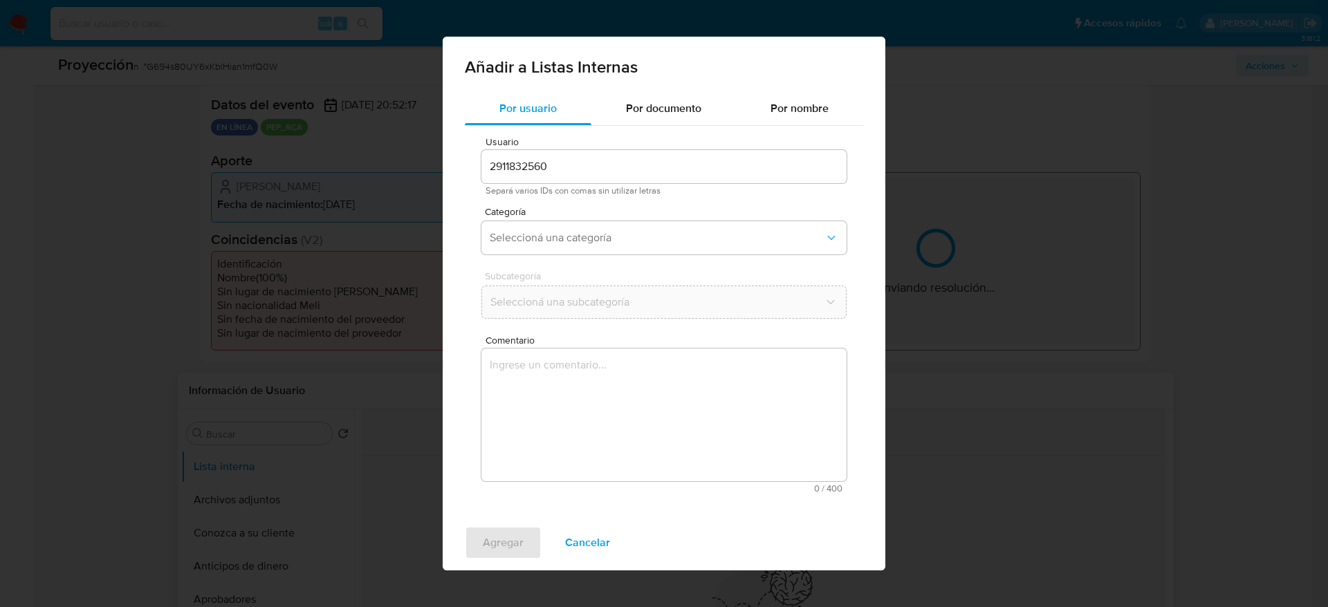
click at [730, 440] on textarea "Comentario" at bounding box center [663, 415] width 365 height 133
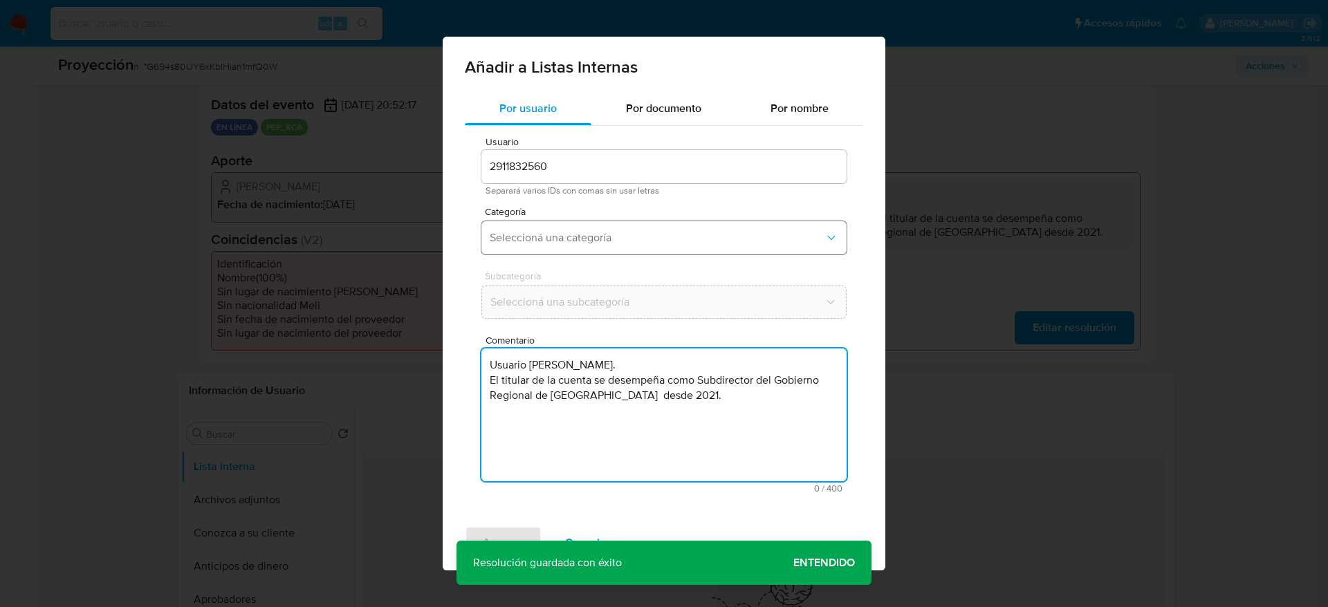
type textarea "Usuario [PERSON_NAME]. El titular de la cuenta se desempeña como Subdirector de…"
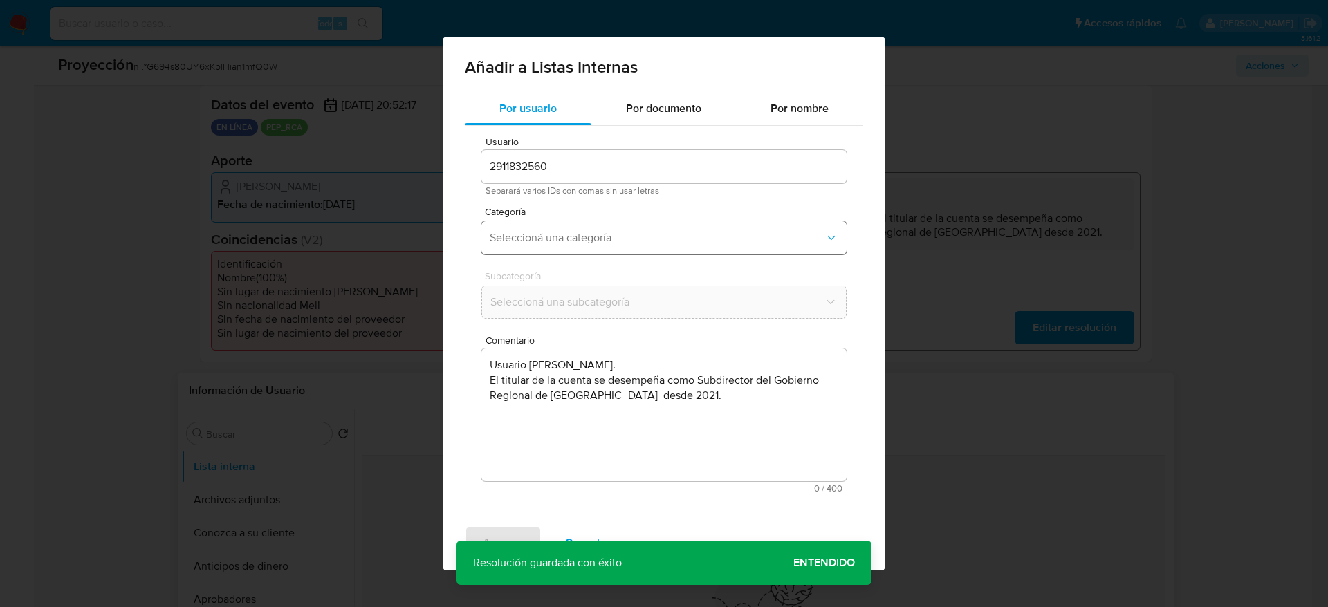
click at [679, 248] on button "Seleccioná una categoría" at bounding box center [663, 237] width 365 height 33
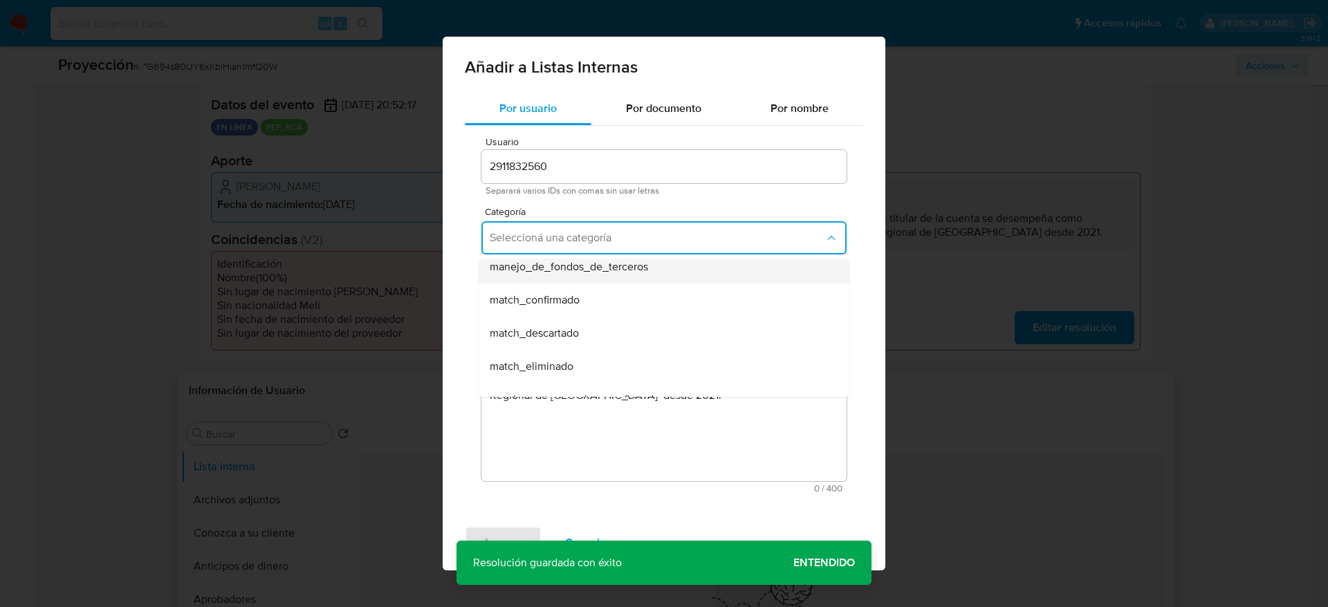
scroll to position [79, 0]
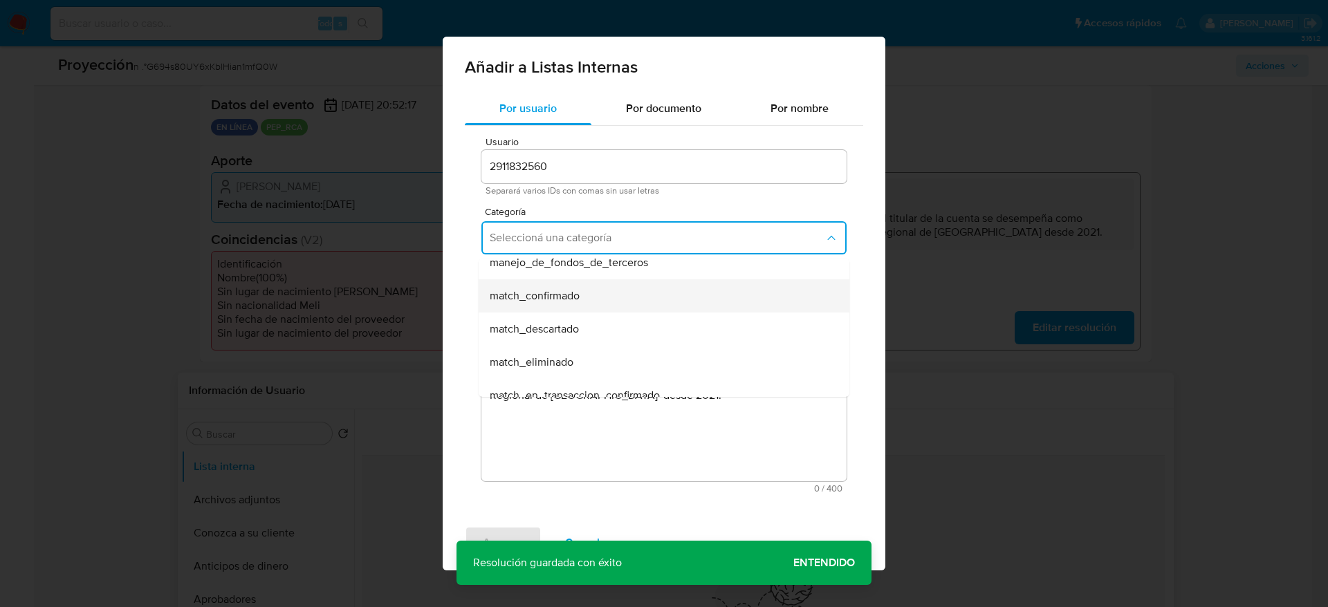
click at [571, 293] on span "match_confirmado" at bounding box center [535, 296] width 90 height 14
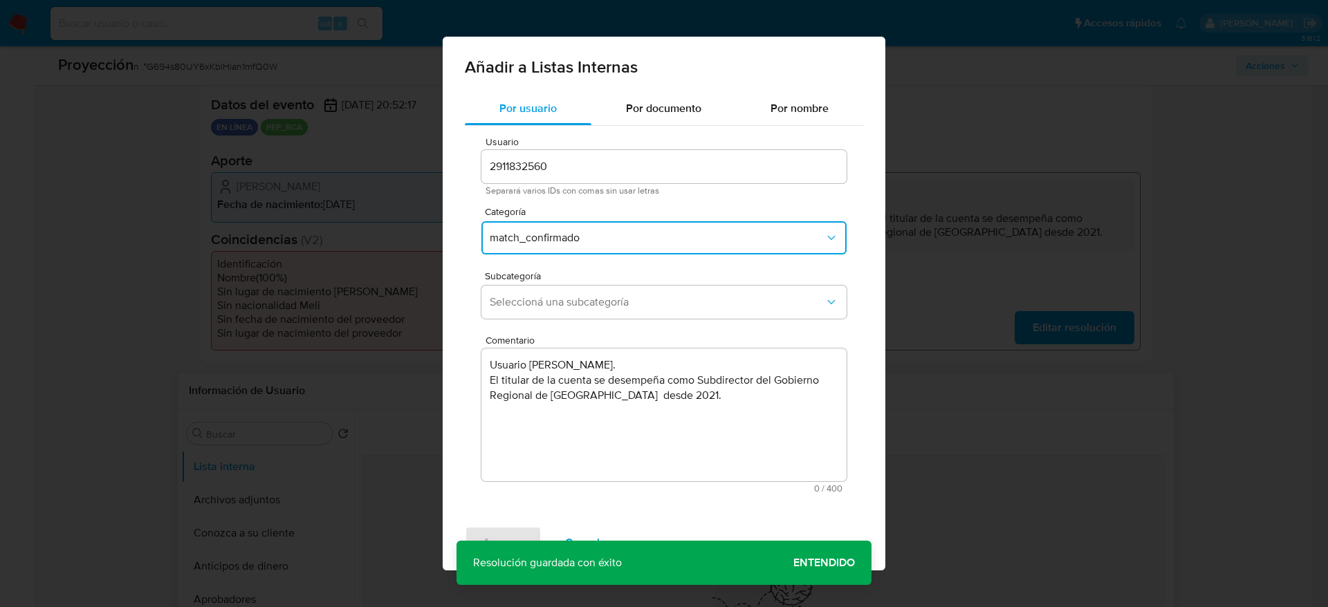
click at [571, 293] on button "Seleccioná una subcategoría" at bounding box center [663, 302] width 365 height 33
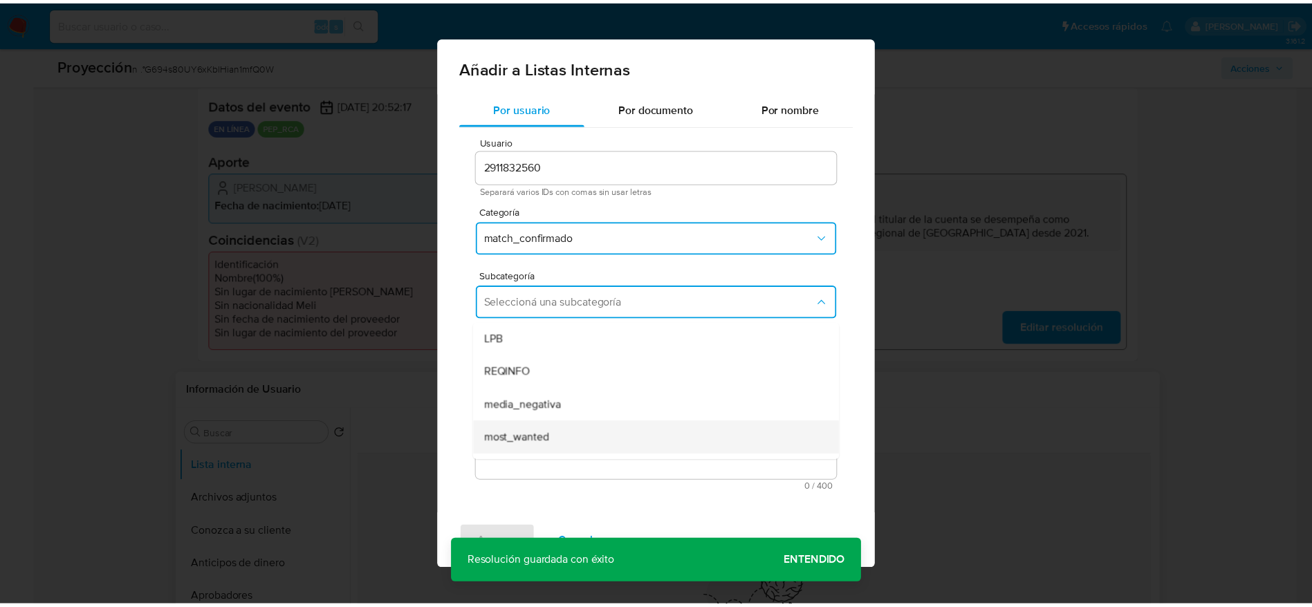
scroll to position [94, 0]
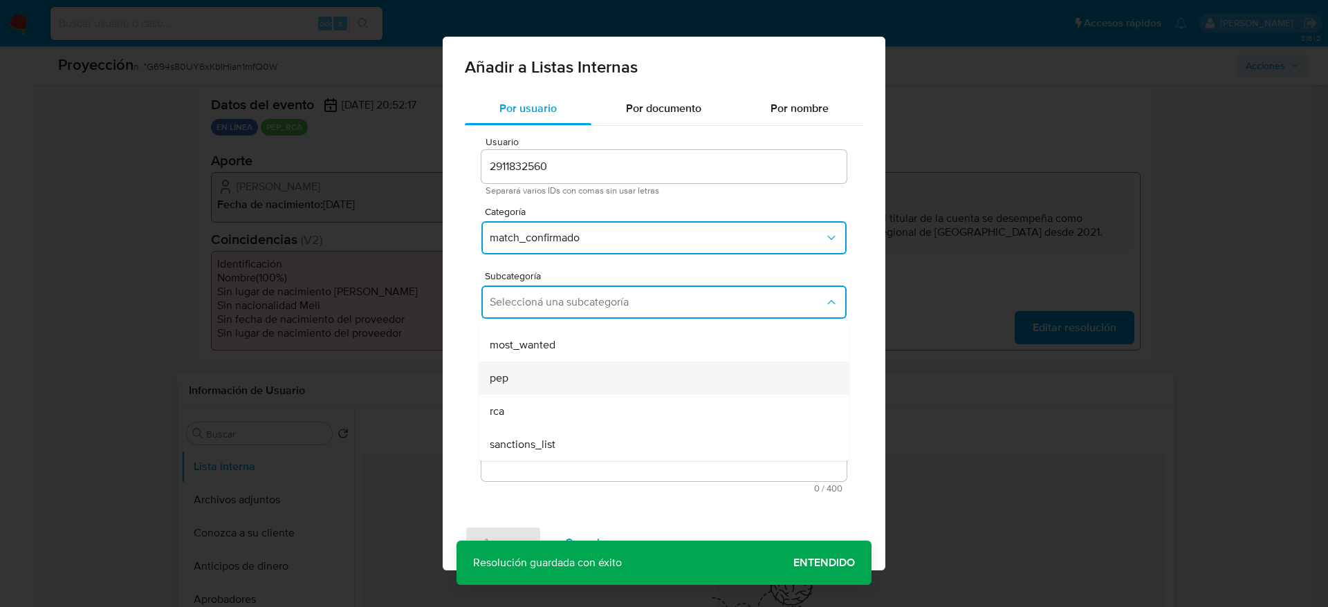
click at [528, 368] on div "pep" at bounding box center [660, 378] width 340 height 33
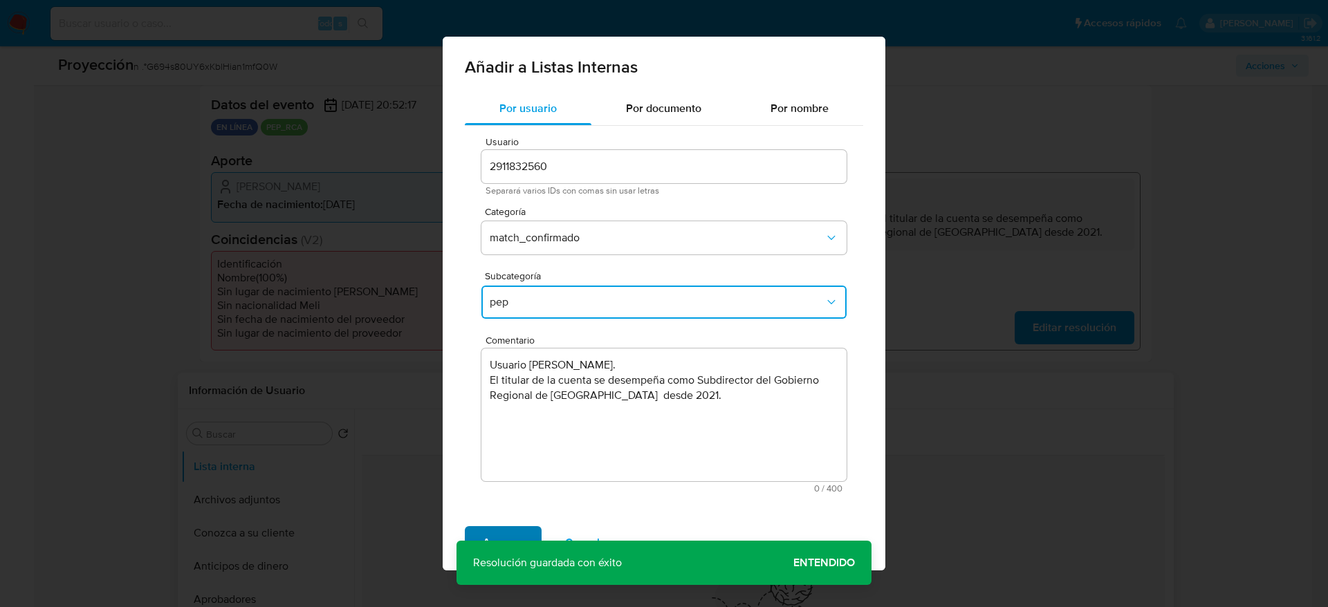
click at [509, 531] on span "Agregar" at bounding box center [503, 543] width 41 height 30
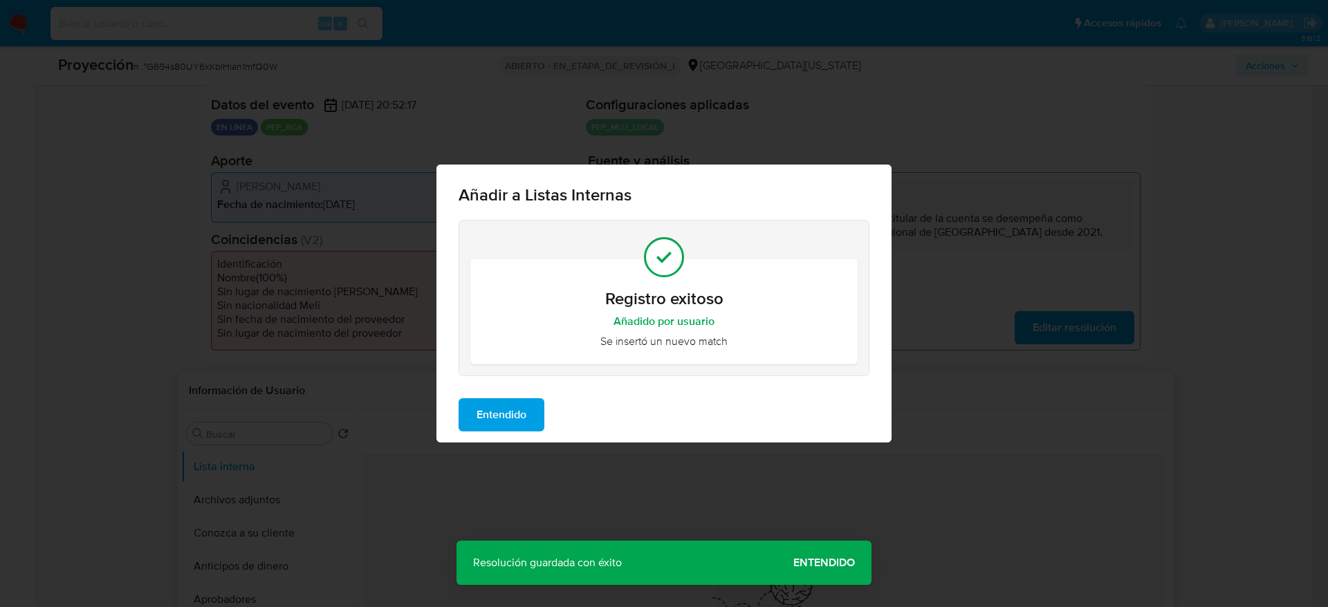
click at [506, 405] on span "Entendido" at bounding box center [502, 415] width 50 height 30
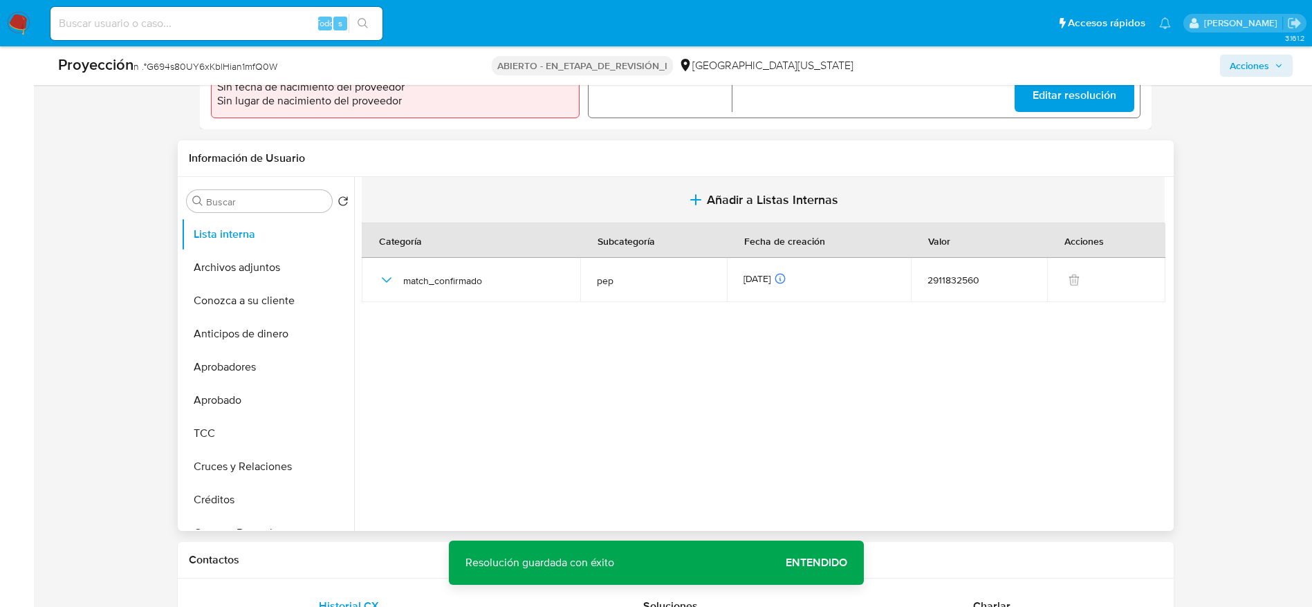
scroll to position [515, 0]
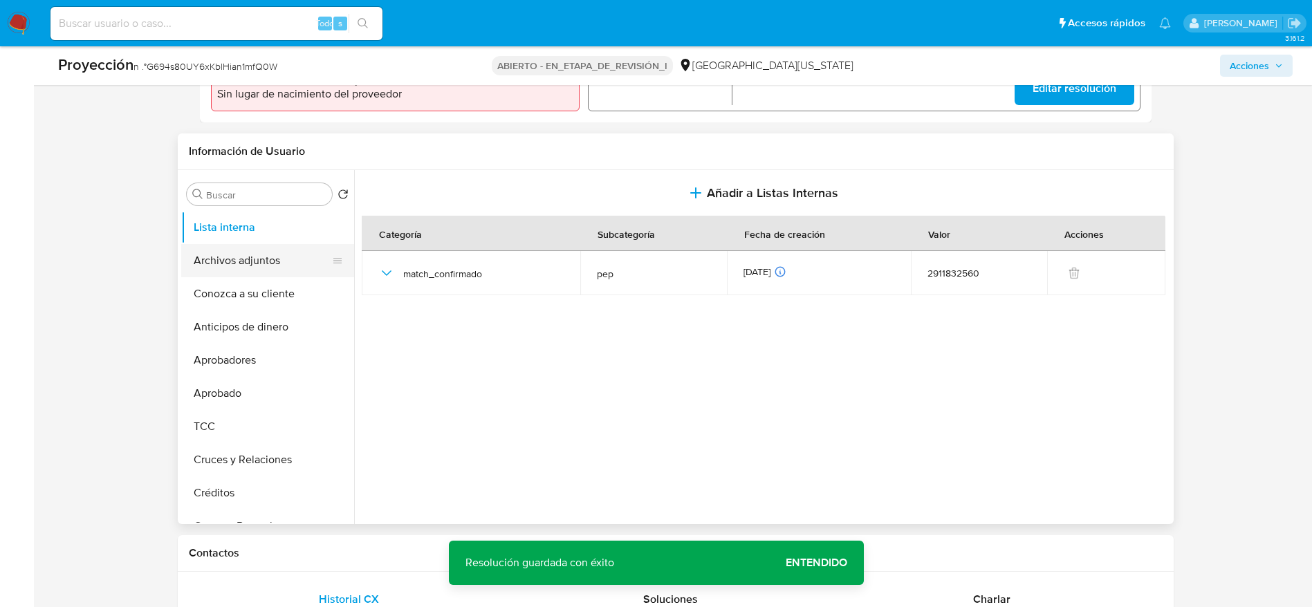
click at [257, 258] on button "Archivos adjuntos" at bounding box center [262, 260] width 162 height 33
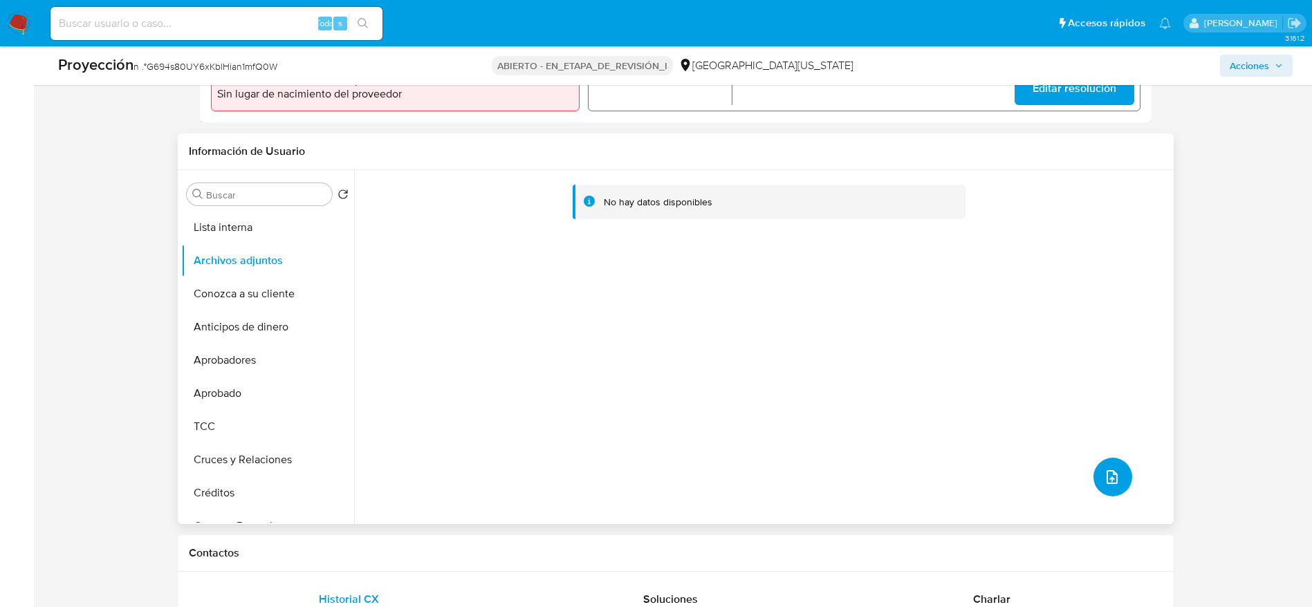
click at [1118, 470] on button "subir archivo" at bounding box center [1113, 477] width 39 height 39
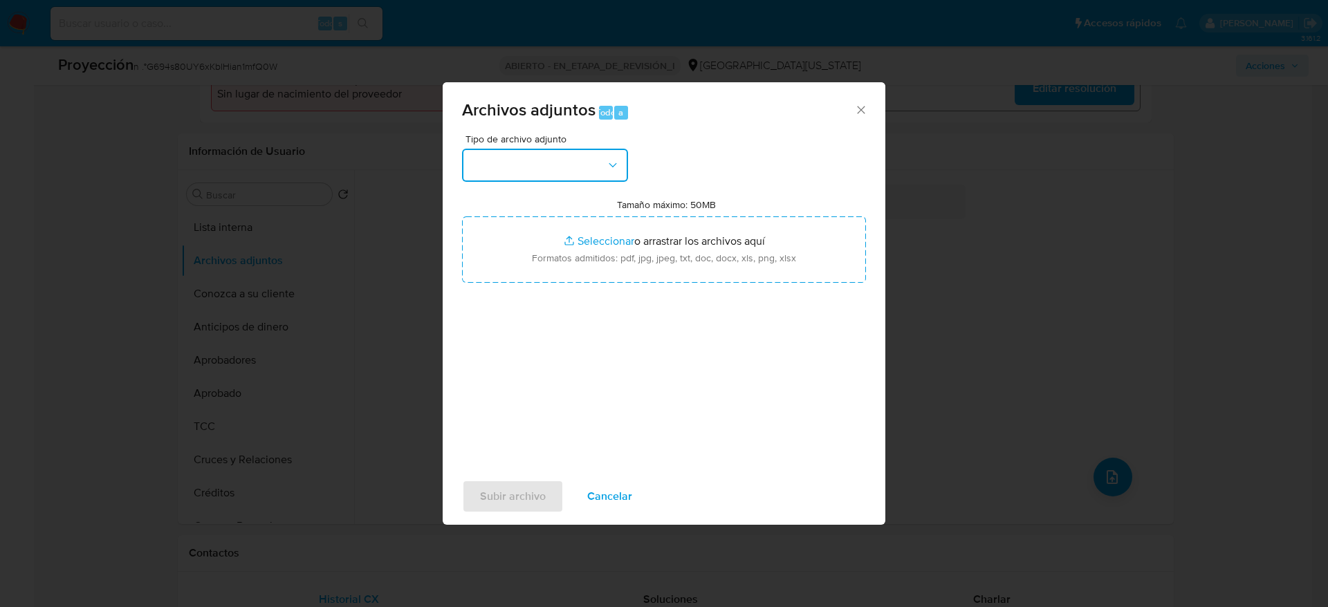
click at [621, 152] on button "button" at bounding box center [545, 165] width 166 height 33
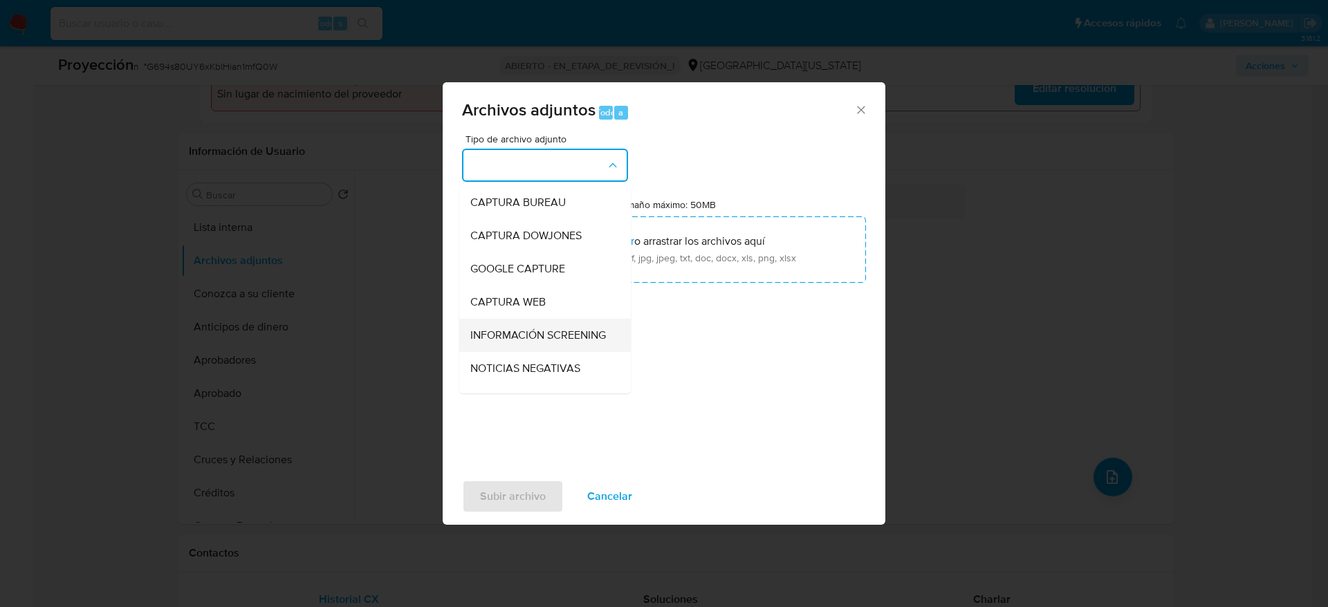
click at [524, 342] on span "INFORMACIÓN SCREENING" at bounding box center [538, 336] width 136 height 14
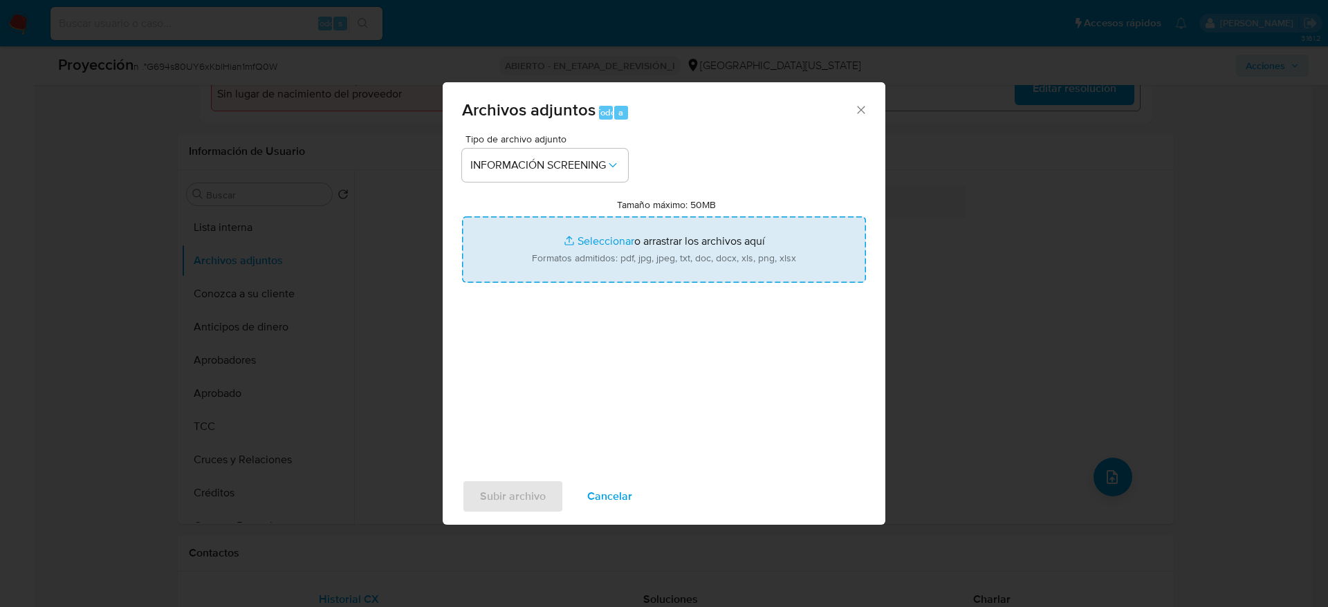
click at [670, 261] on input "Tamaño máximo: 50MB Seleccionar archivos" at bounding box center [664, 250] width 404 height 66
type input "C:\fakepath\_Fernando Antolin Colman Cuevas _ - Buscar con Google.pdf"
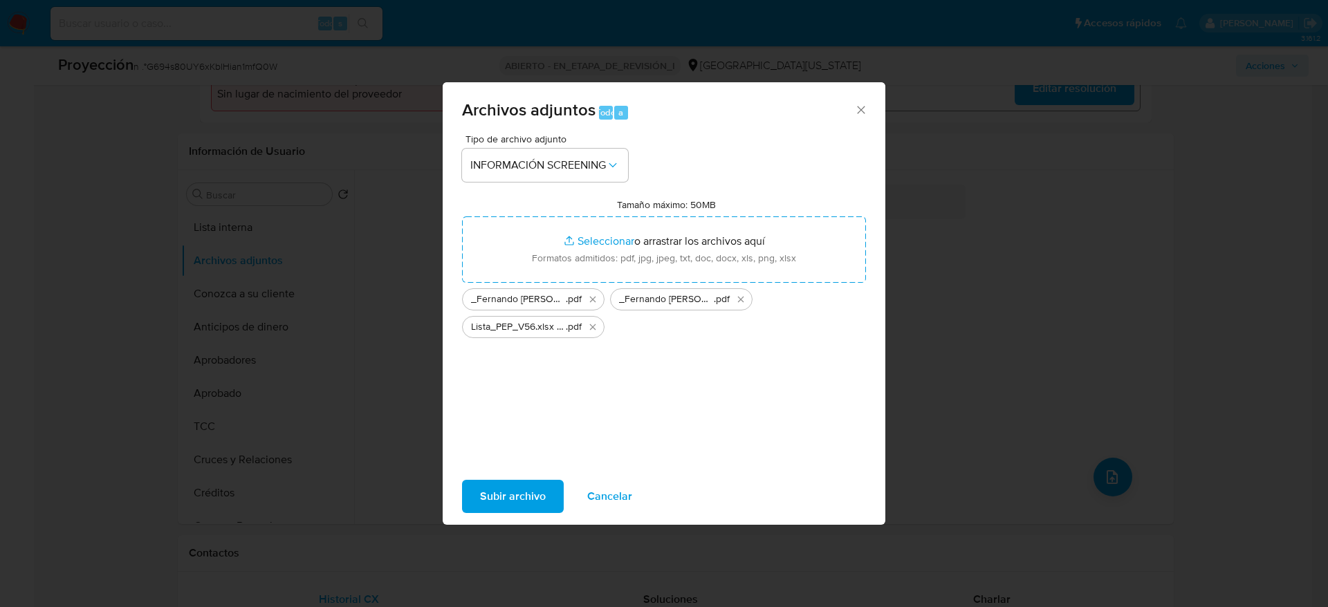
drag, startPoint x: 504, startPoint y: 495, endPoint x: 489, endPoint y: 490, distance: 15.1
click at [489, 490] on span "Subir archivo" at bounding box center [513, 496] width 66 height 30
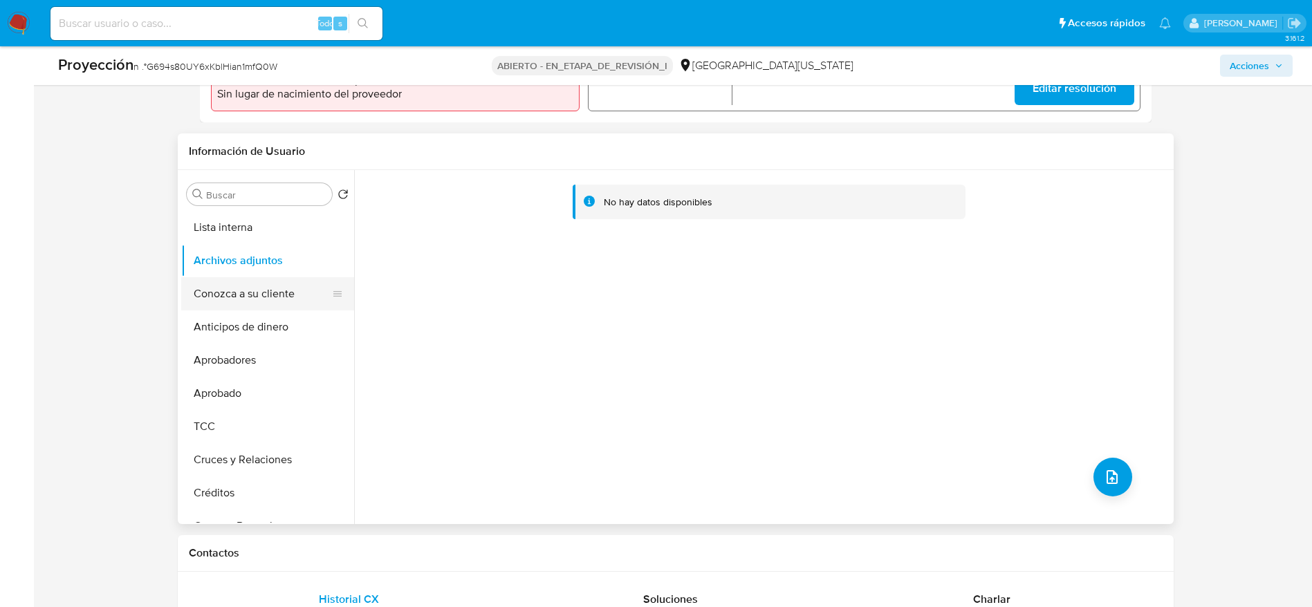
click at [214, 282] on button "Conozca a su cliente" at bounding box center [262, 293] width 162 height 33
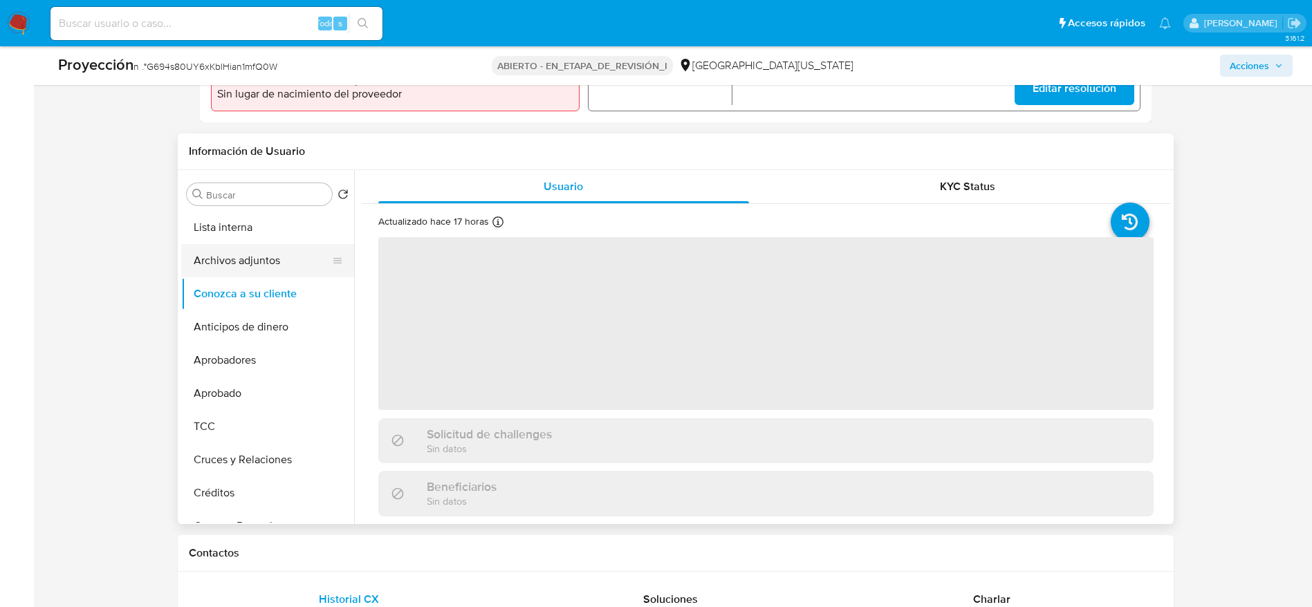
click at [260, 261] on button "Archivos adjuntos" at bounding box center [262, 260] width 162 height 33
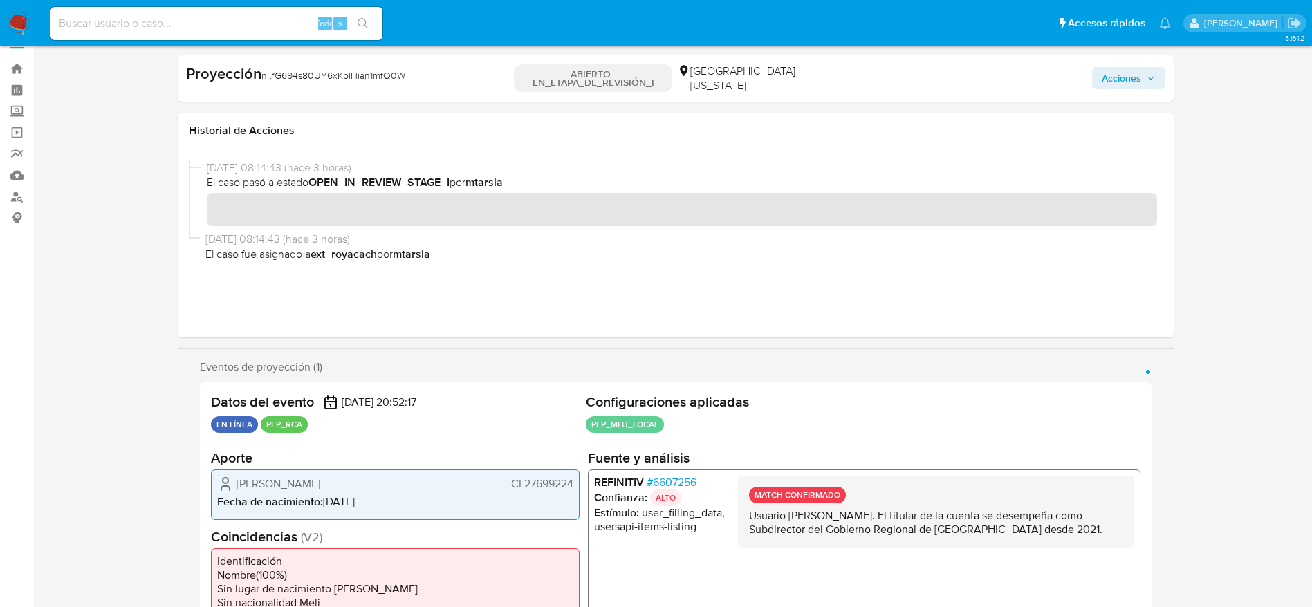
scroll to position [0, 0]
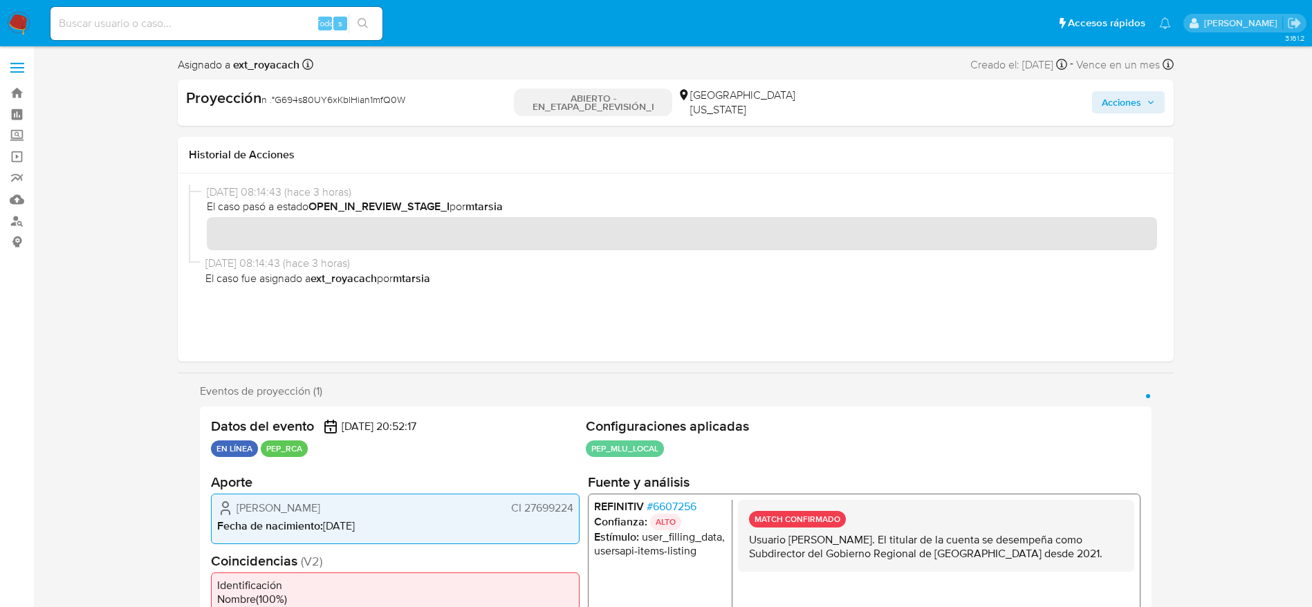
click at [1153, 98] on icon "button" at bounding box center [1151, 102] width 8 height 8
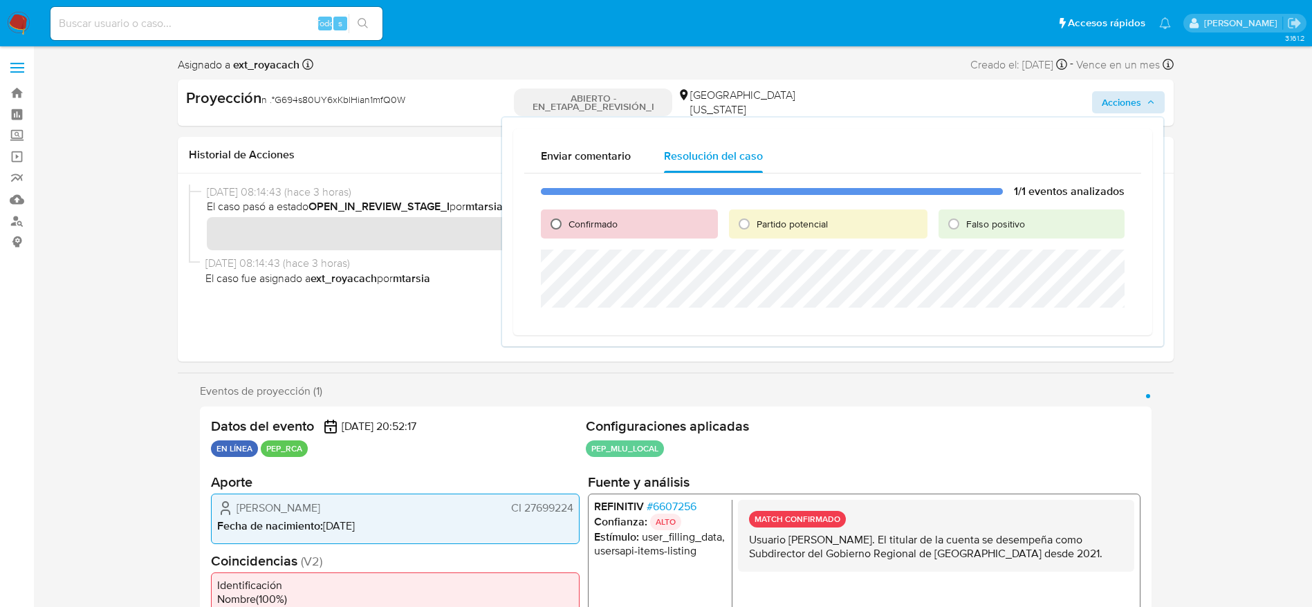
click at [562, 214] on input "Confirmado" at bounding box center [556, 224] width 22 height 22
radio input "true"
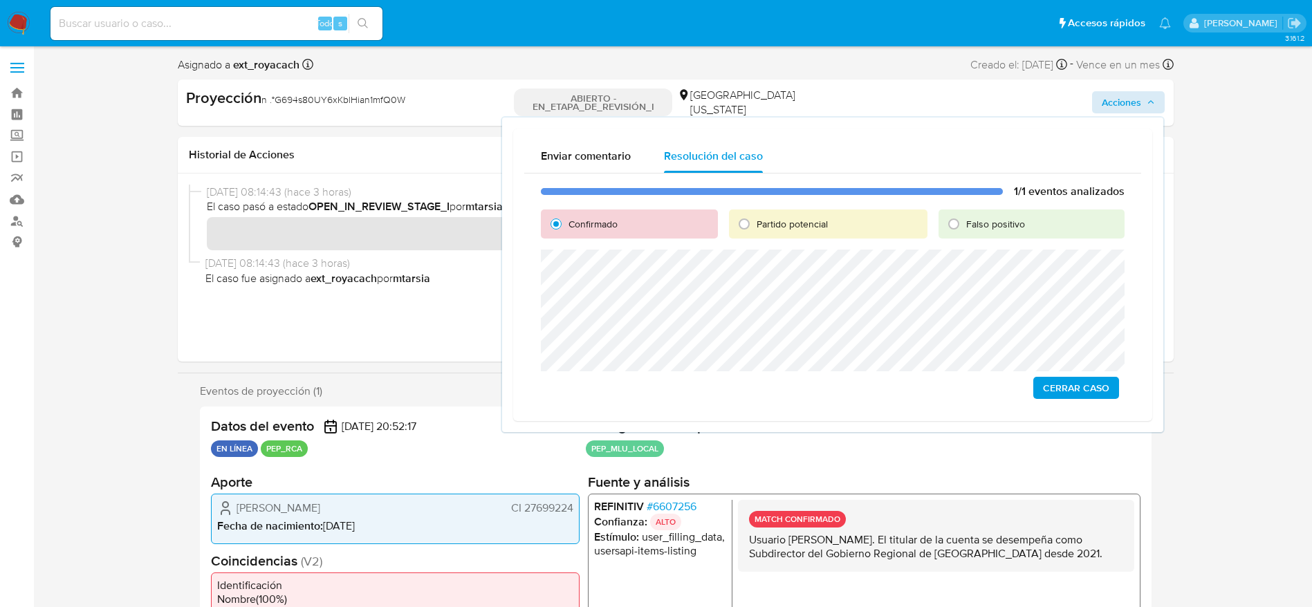
click at [1099, 387] on span "Cerrar Caso" at bounding box center [1076, 387] width 66 height 19
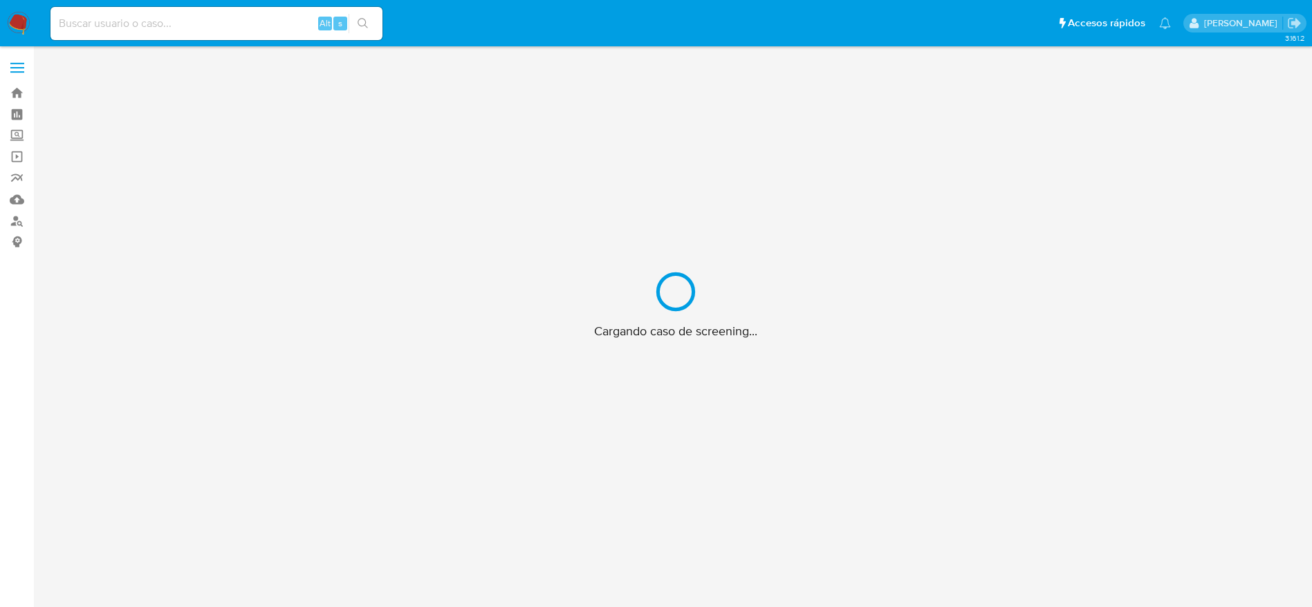
scroll to position [50, 0]
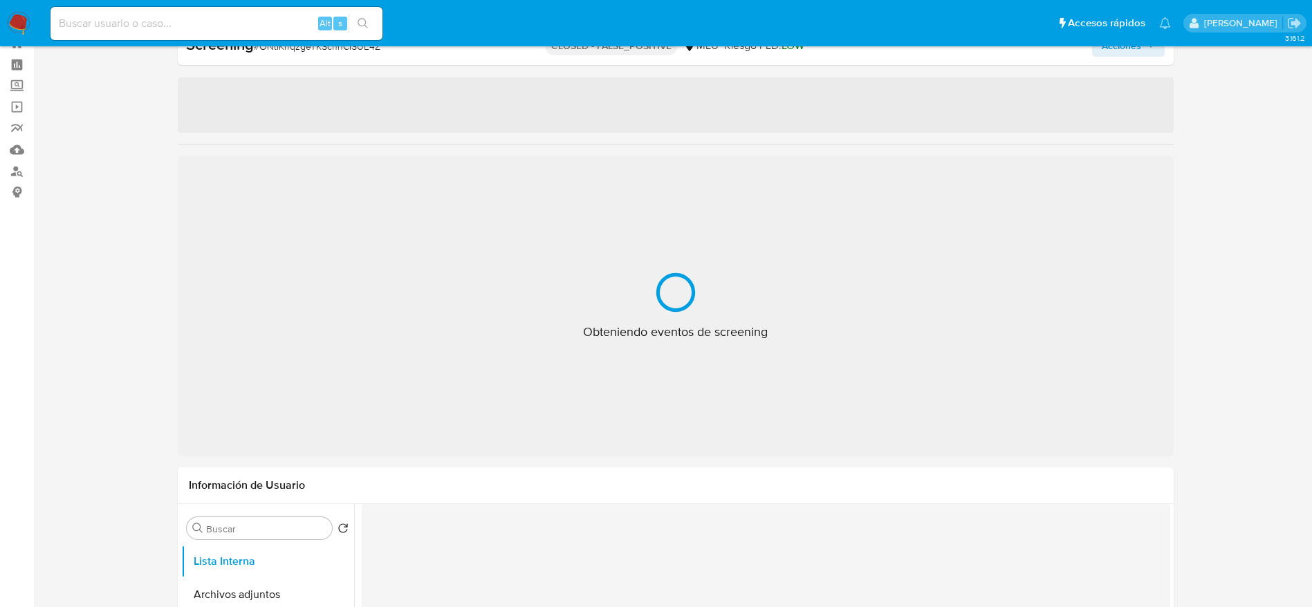
select select "10"
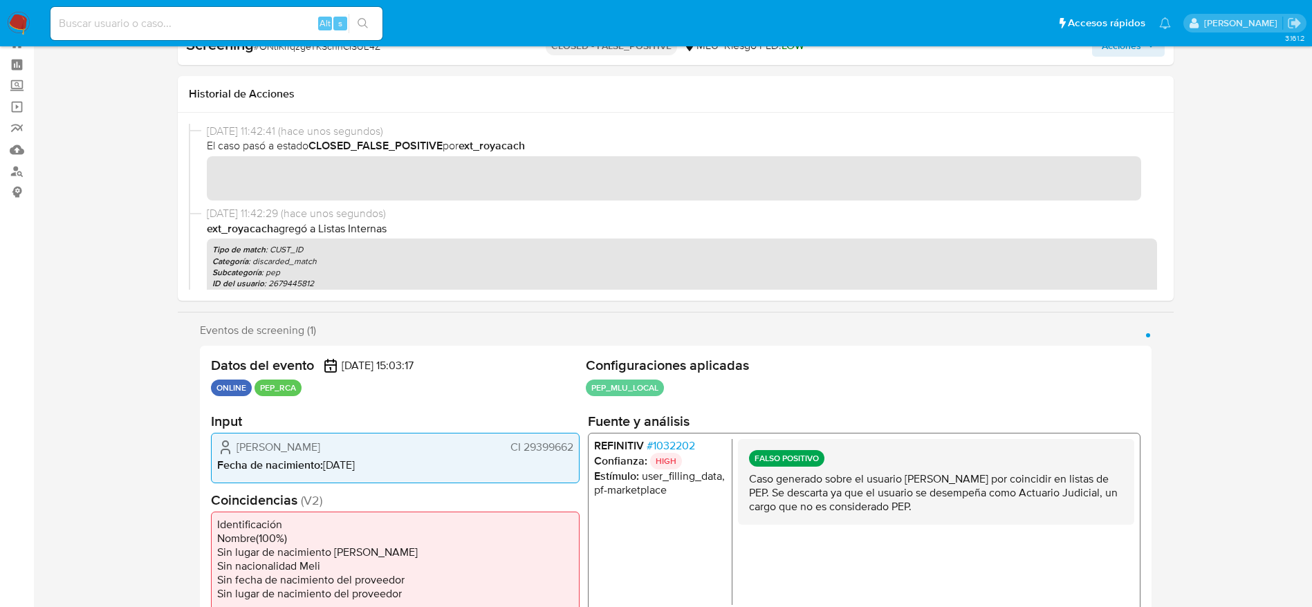
scroll to position [0, 0]
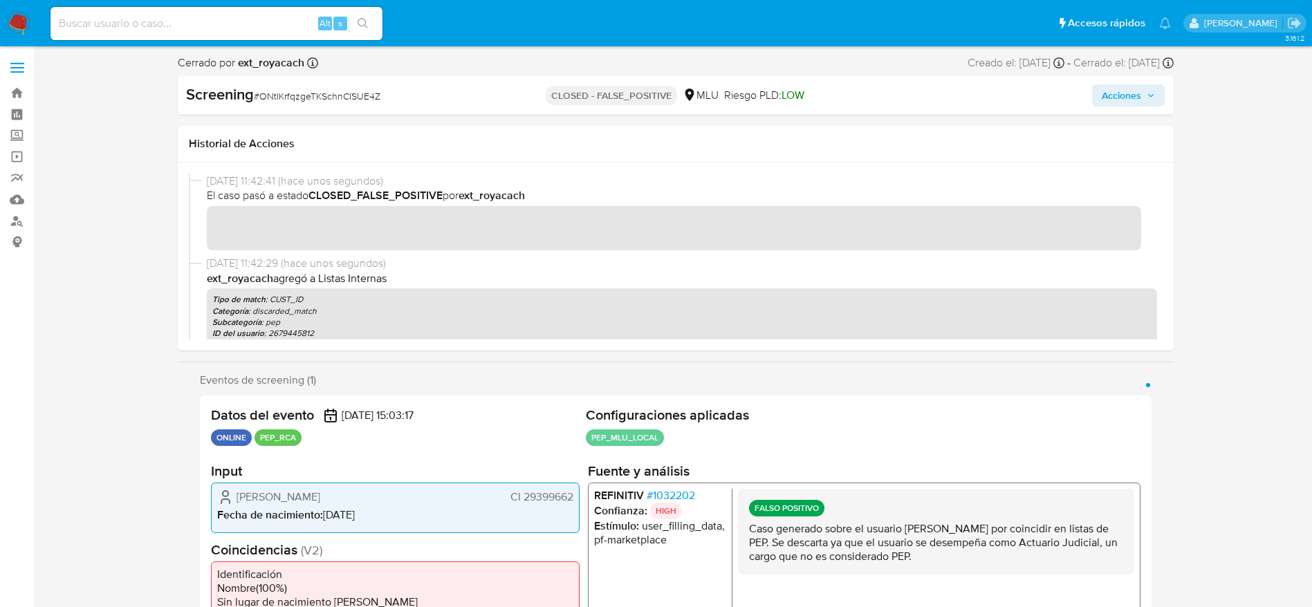
click at [277, 99] on span "# ONtIKrfqzgeTKSchnCISUE4Z" at bounding box center [317, 96] width 127 height 14
copy span "ONtIKrfqzgeTKSchnCISUE4Z"
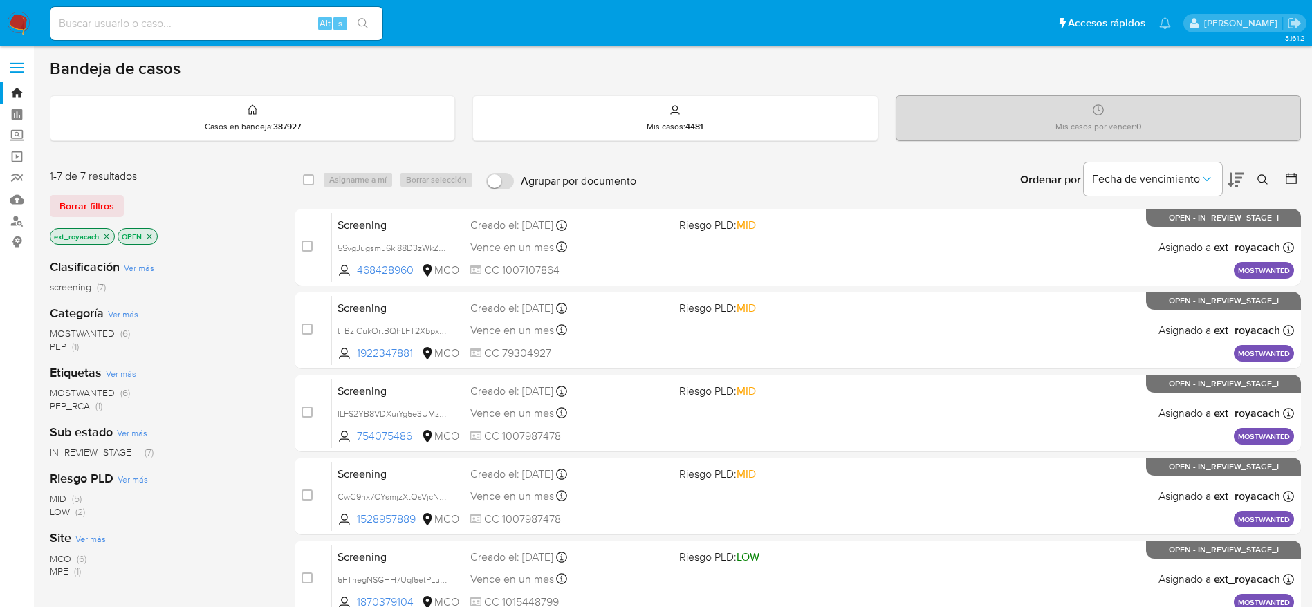
click at [111, 330] on span "MOSTWANTED" at bounding box center [82, 333] width 65 height 14
click at [126, 383] on span "(6)" at bounding box center [125, 380] width 10 height 14
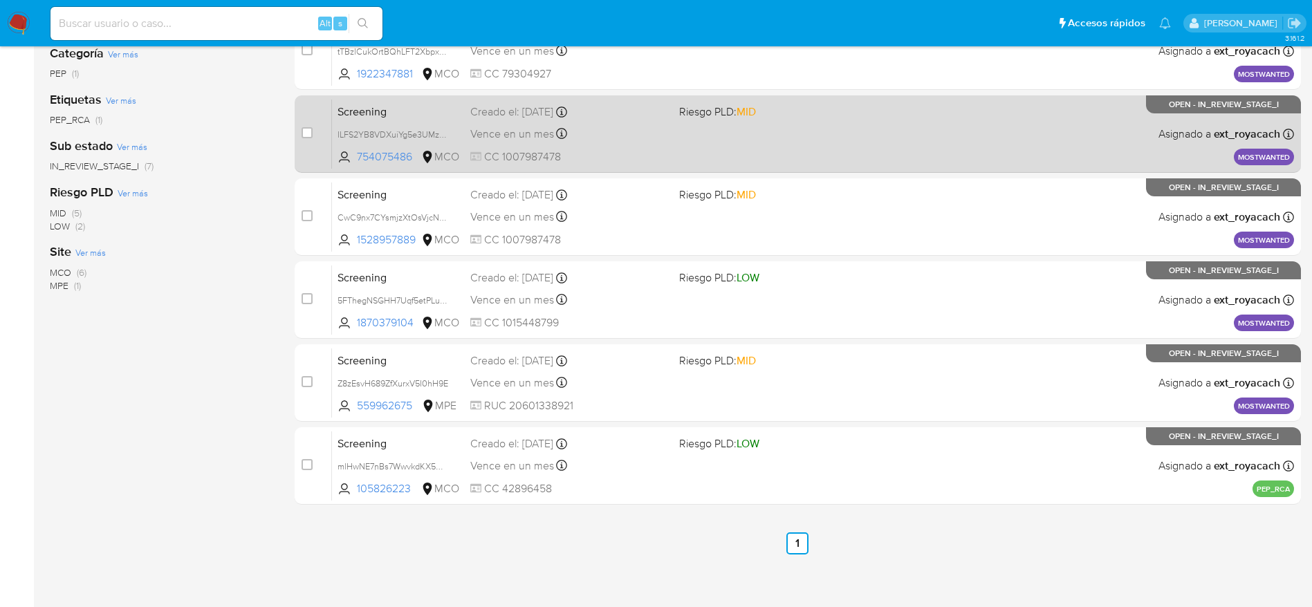
scroll to position [286, 0]
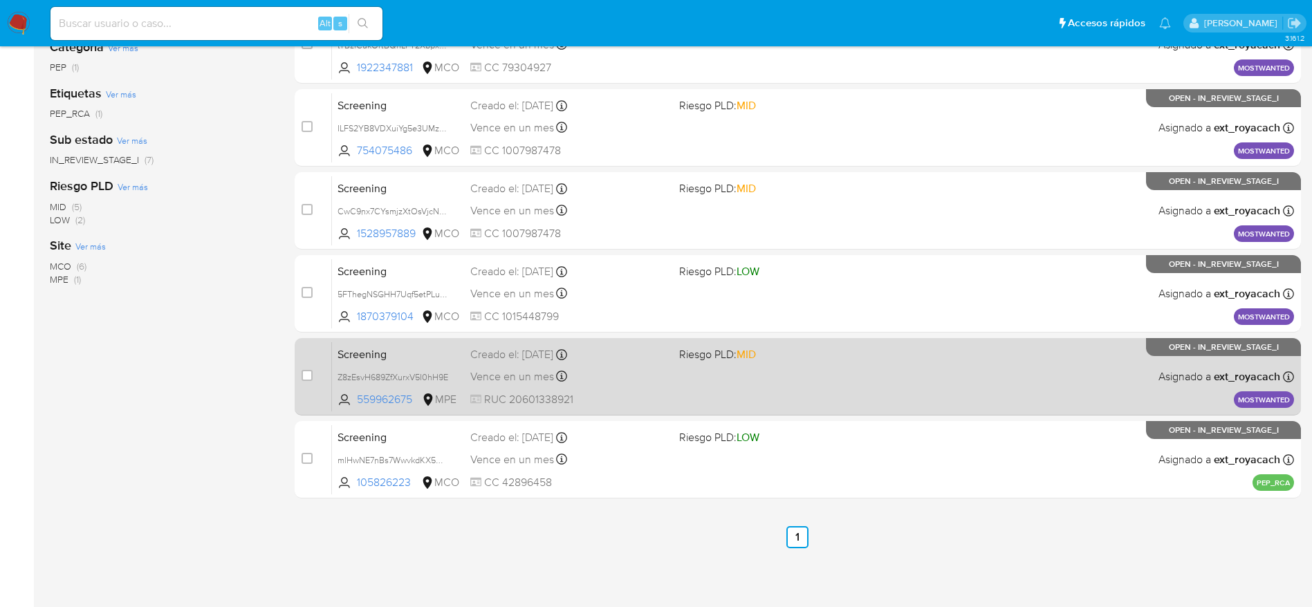
click at [748, 387] on div "Screening Z8zEsvH689ZfXurxV5I0hH9E 559962675 MPE Riesgo PLD: MID Creado el: 07/…" at bounding box center [813, 377] width 962 height 70
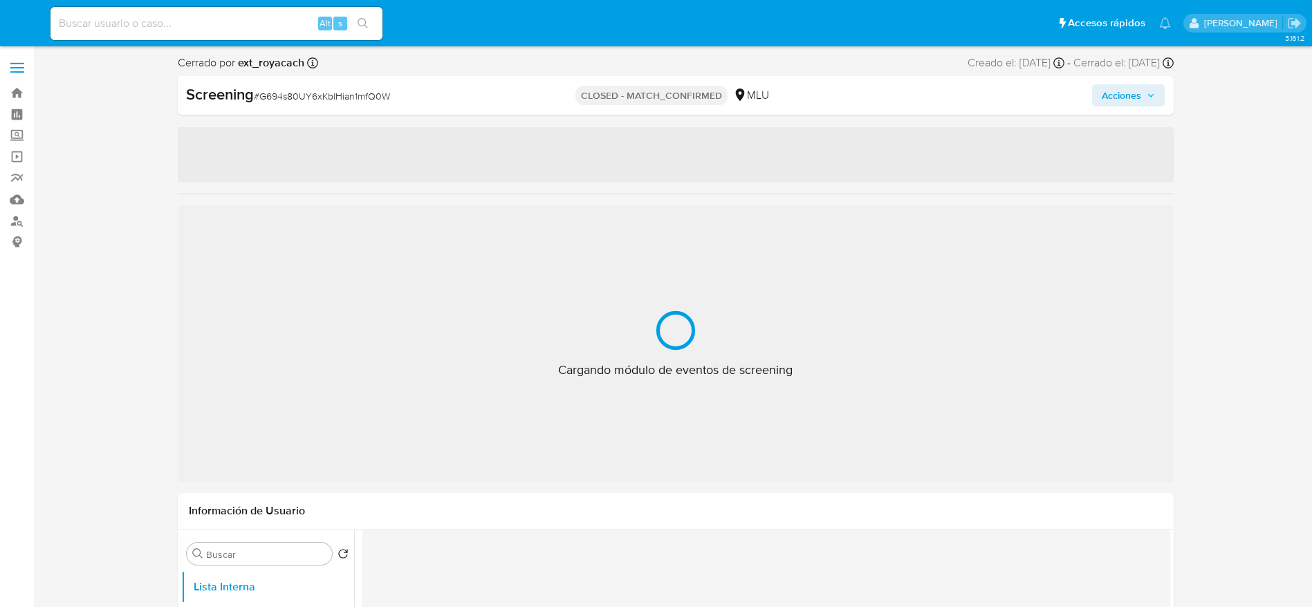
select select "10"
